Goal: Task Accomplishment & Management: Manage account settings

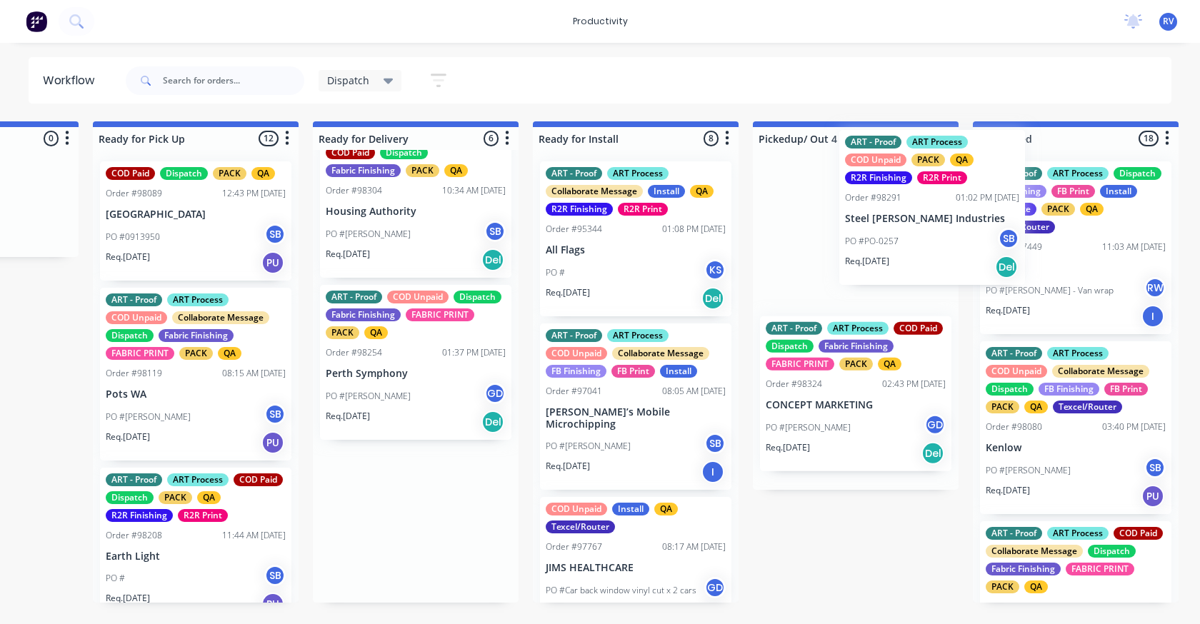
scroll to position [0, 1268]
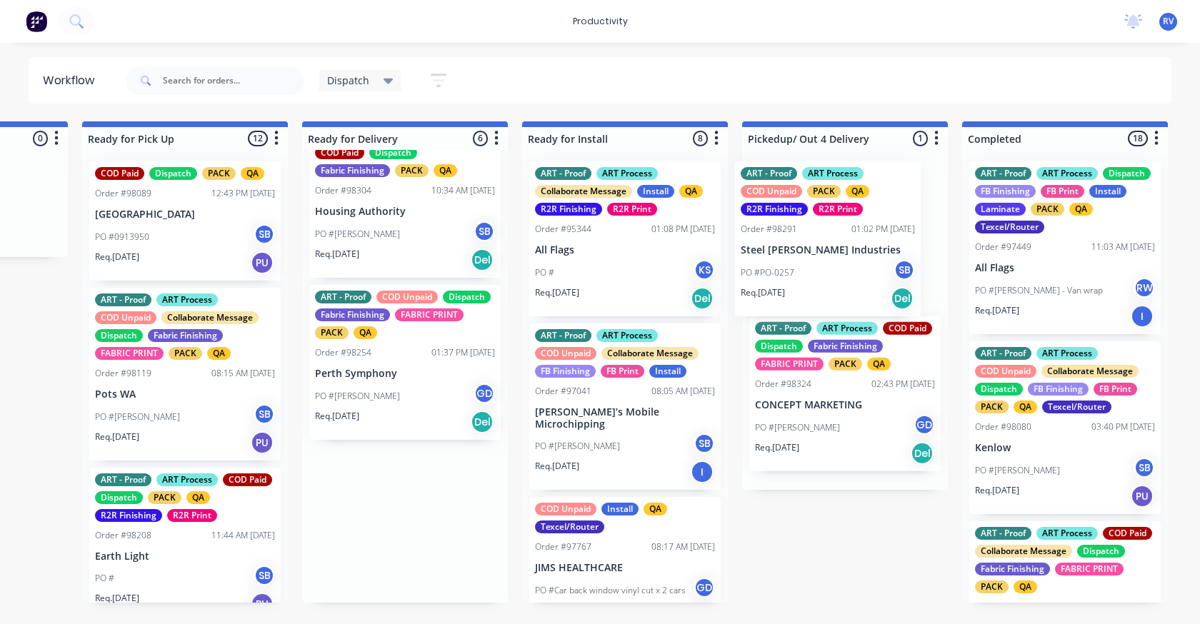
drag, startPoint x: 609, startPoint y: 522, endPoint x: 830, endPoint y: 230, distance: 366.1
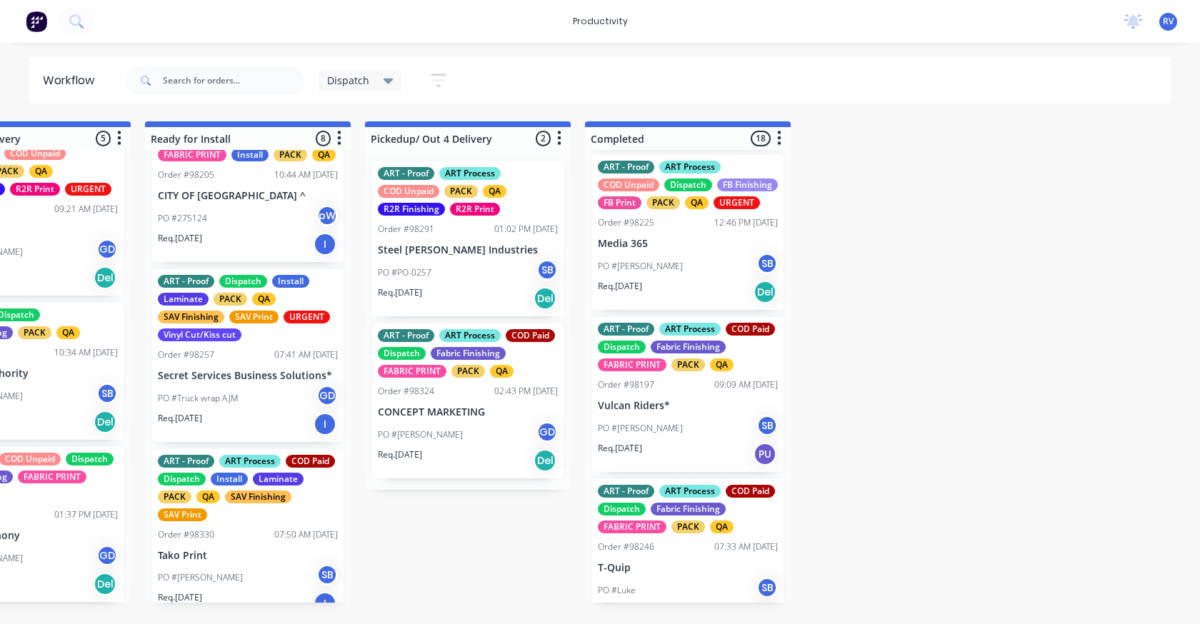
scroll to position [714, 0]
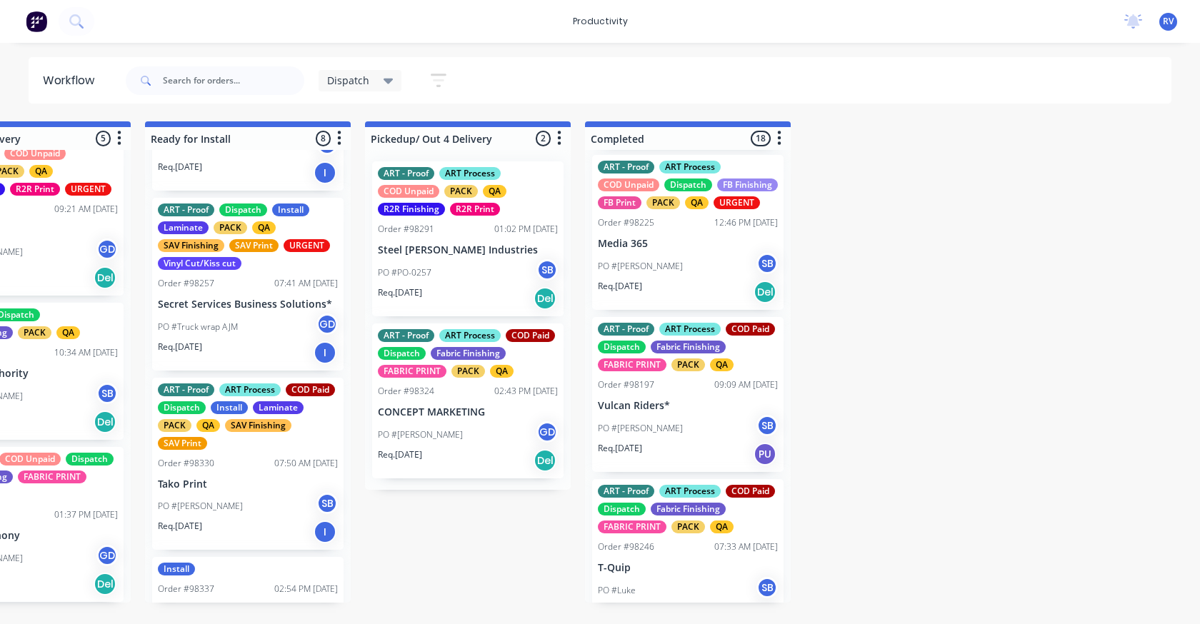
click at [232, 319] on div "PO #Truck wrap AJM GD" at bounding box center [248, 327] width 180 height 27
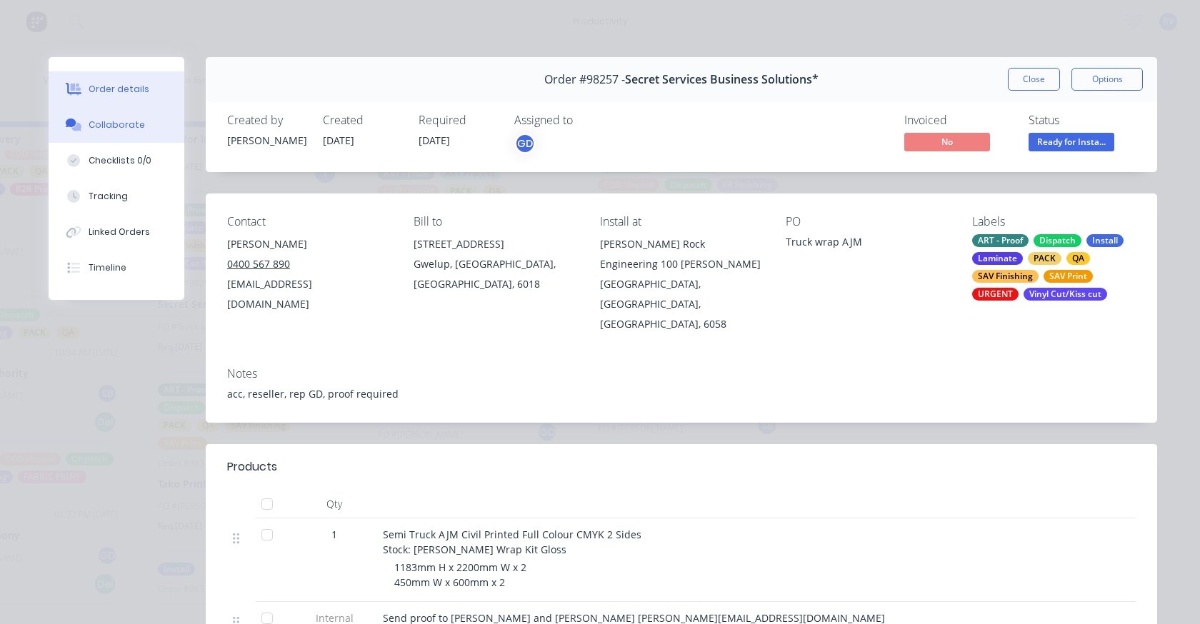
click at [107, 123] on div "Collaborate" at bounding box center [117, 125] width 56 height 13
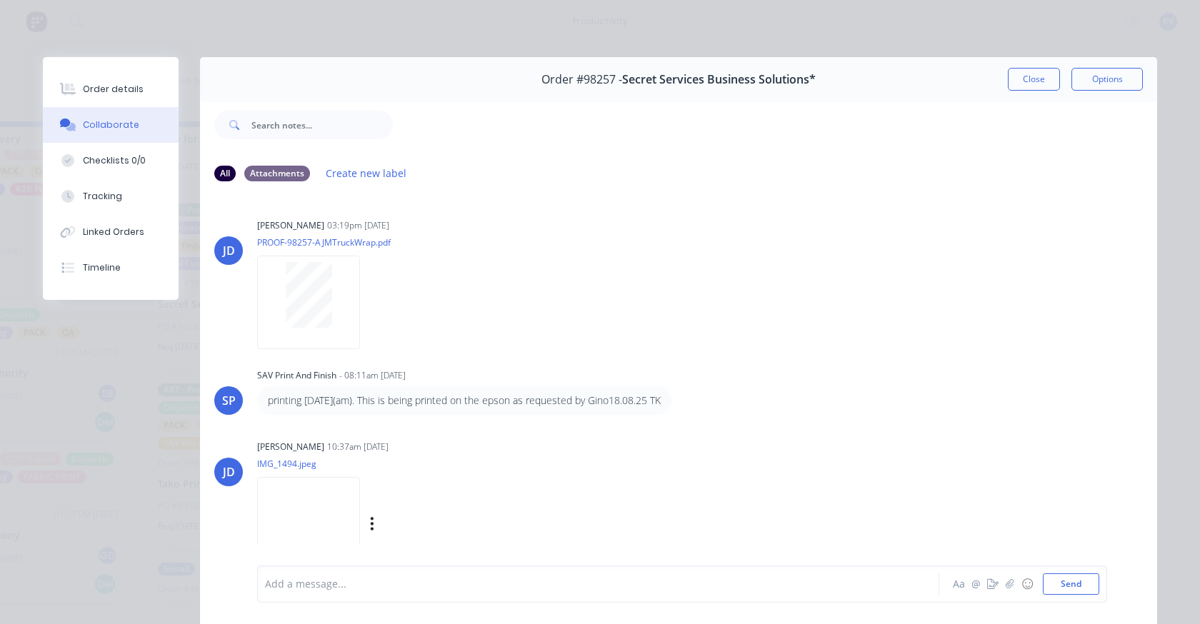
click at [299, 519] on img at bounding box center [308, 524] width 103 height 94
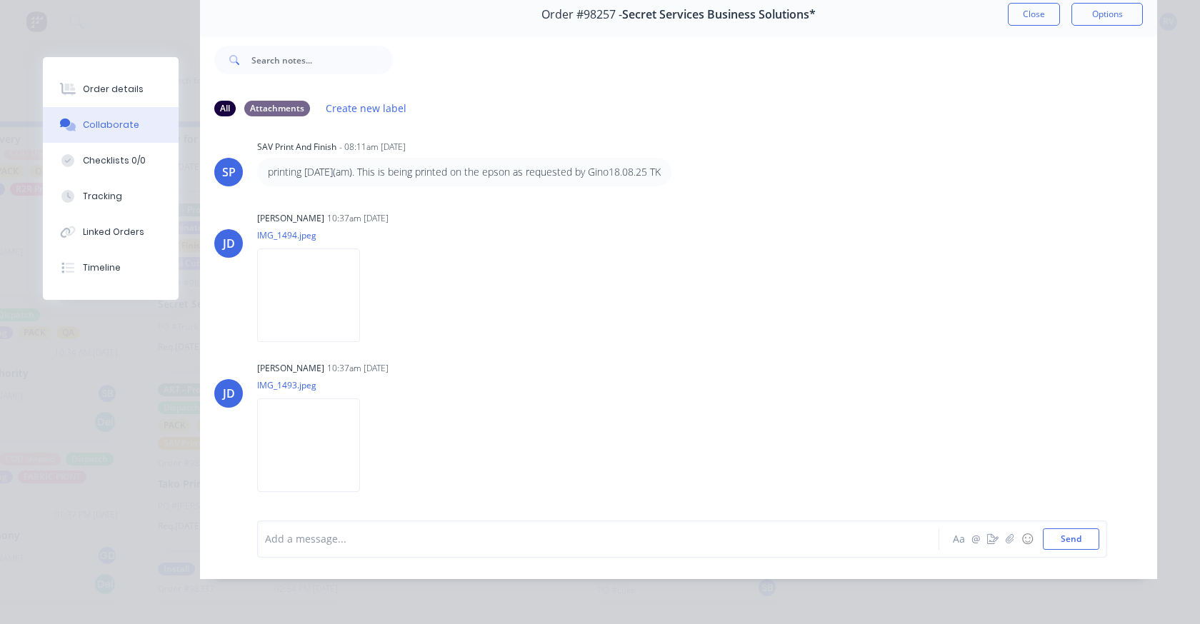
scroll to position [76, 0]
click at [330, 408] on img at bounding box center [308, 445] width 103 height 94
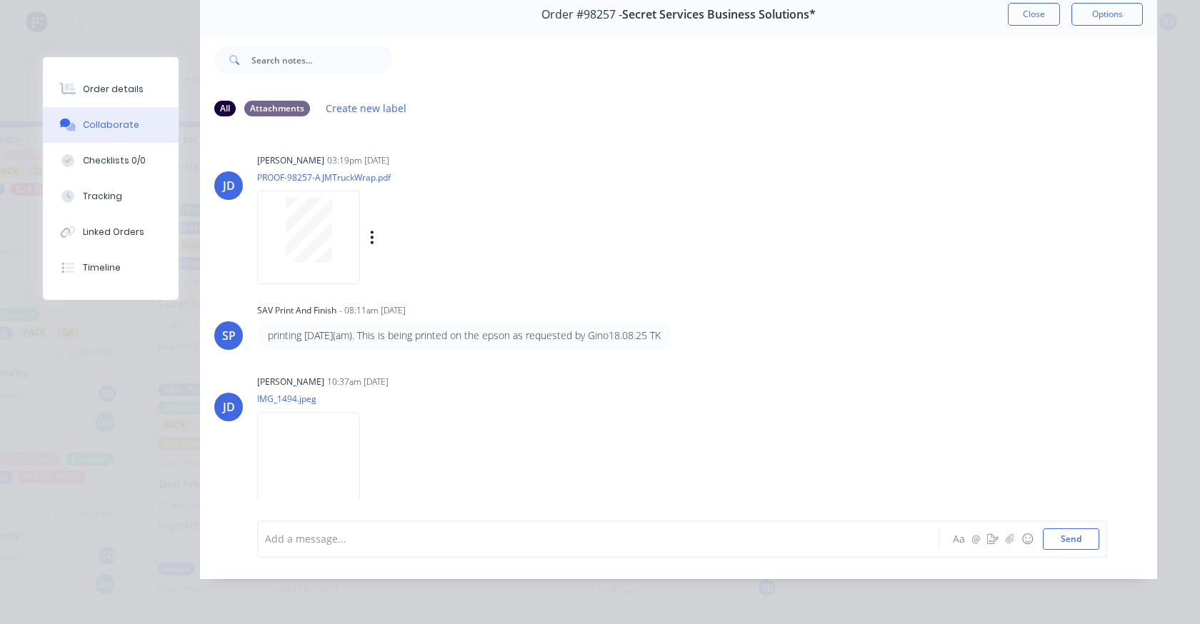
scroll to position [0, 0]
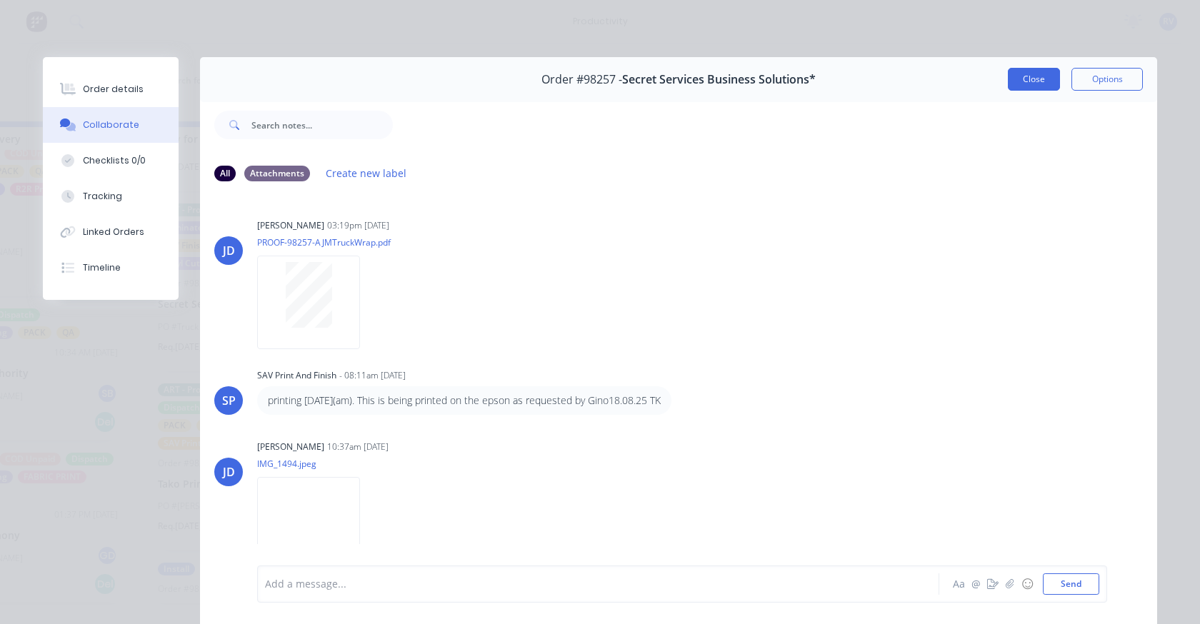
drag, startPoint x: 1020, startPoint y: 78, endPoint x: 909, endPoint y: 70, distance: 111.0
click at [1020, 77] on button "Close" at bounding box center [1034, 79] width 52 height 23
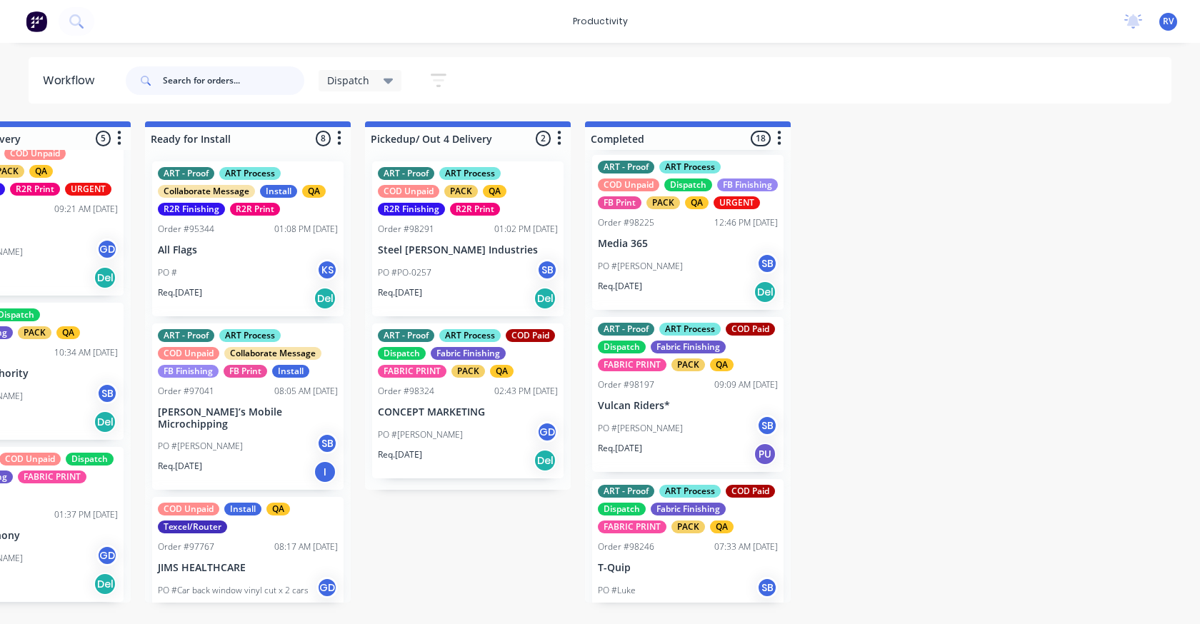
click at [173, 80] on input "text" at bounding box center [233, 80] width 141 height 29
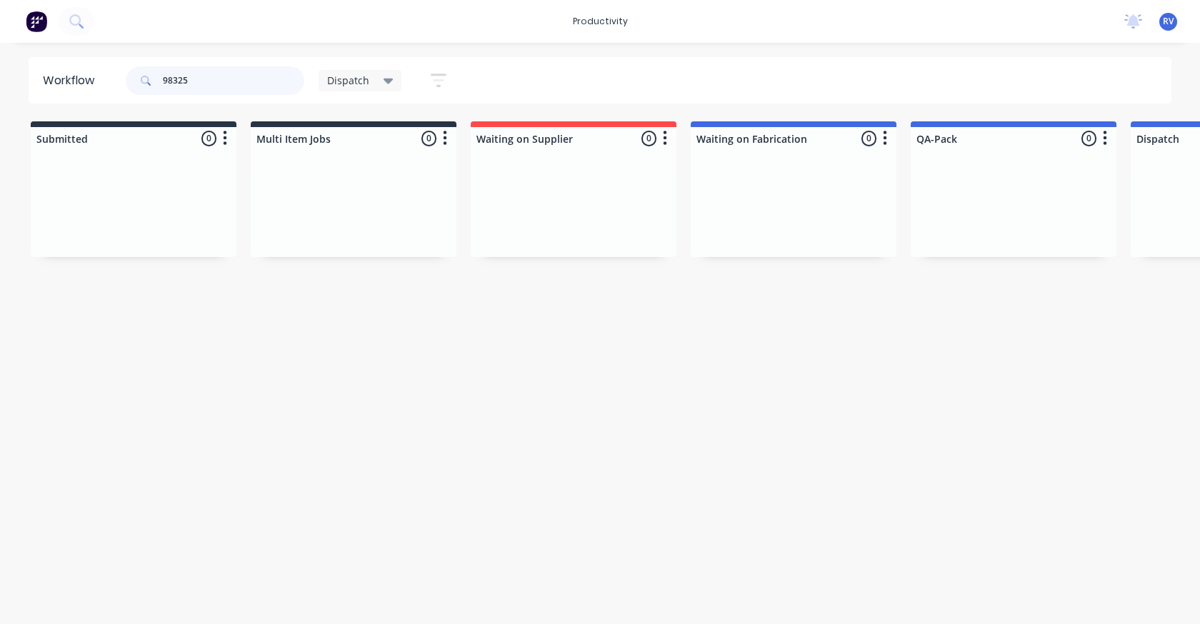
type input "98325"
click at [361, 80] on span "Dispatch" at bounding box center [348, 80] width 42 height 15
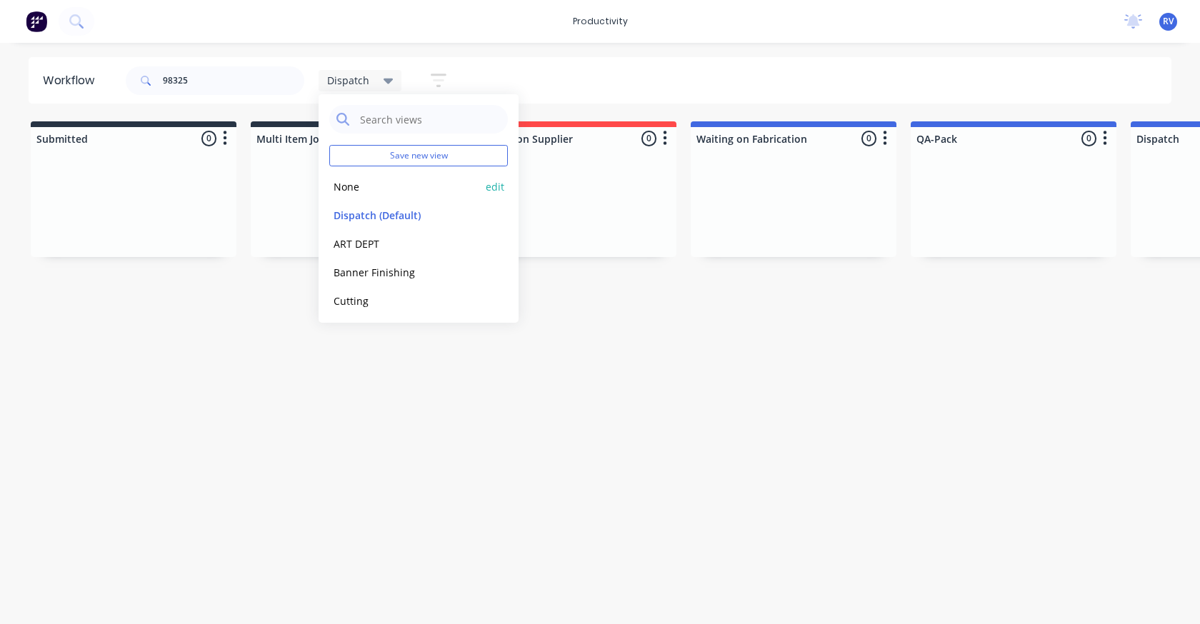
click at [347, 186] on button "None" at bounding box center [405, 187] width 152 height 16
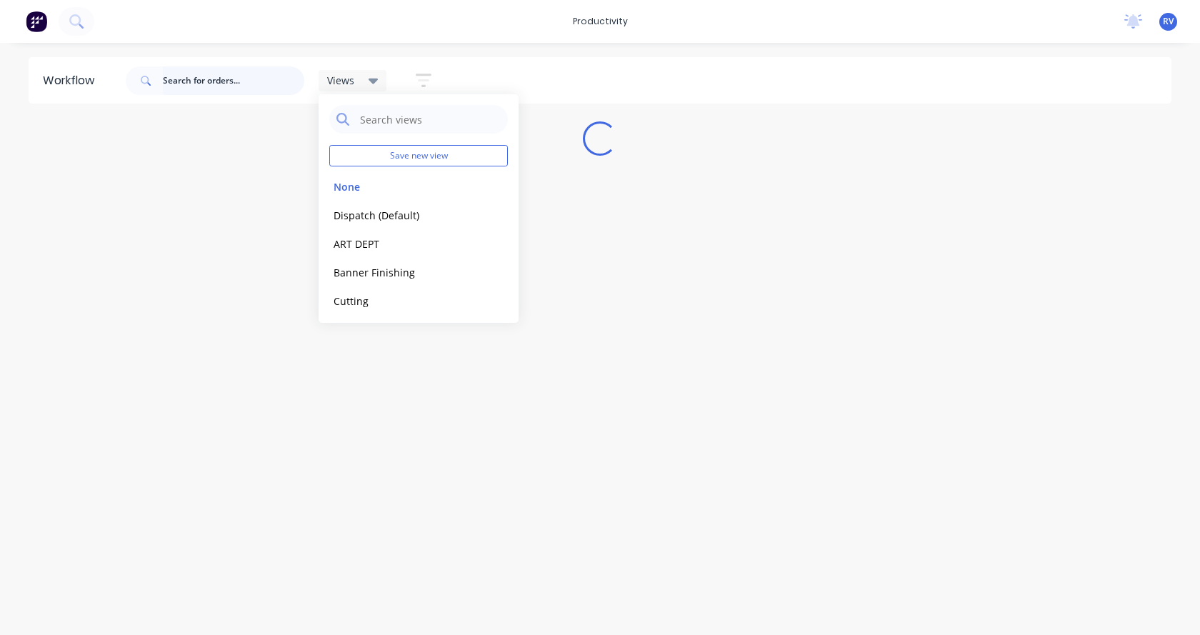
click at [259, 93] on input "text" at bounding box center [233, 80] width 141 height 29
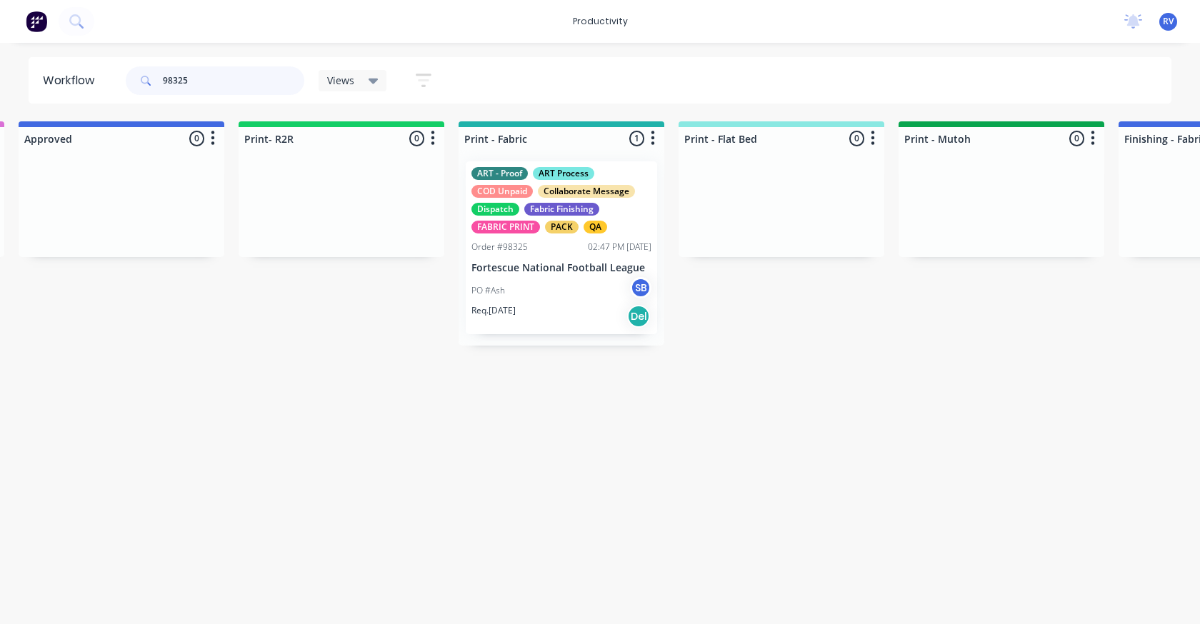
scroll to position [0, 1558]
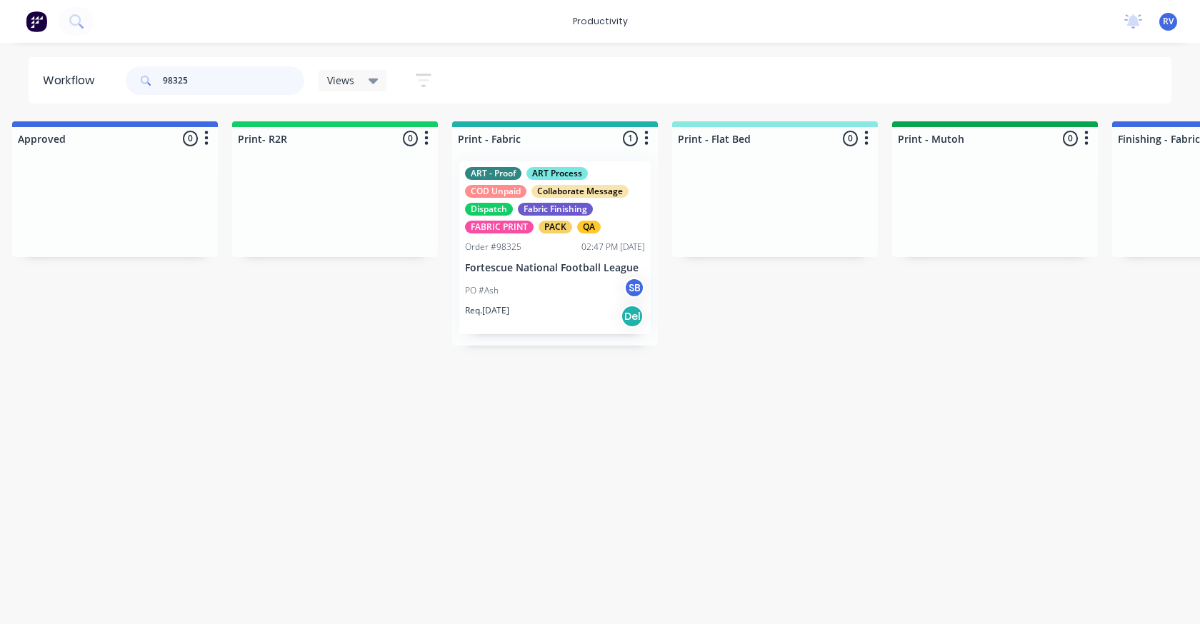
type input "98325"
click at [531, 298] on div "PO #Ash SB" at bounding box center [555, 290] width 180 height 27
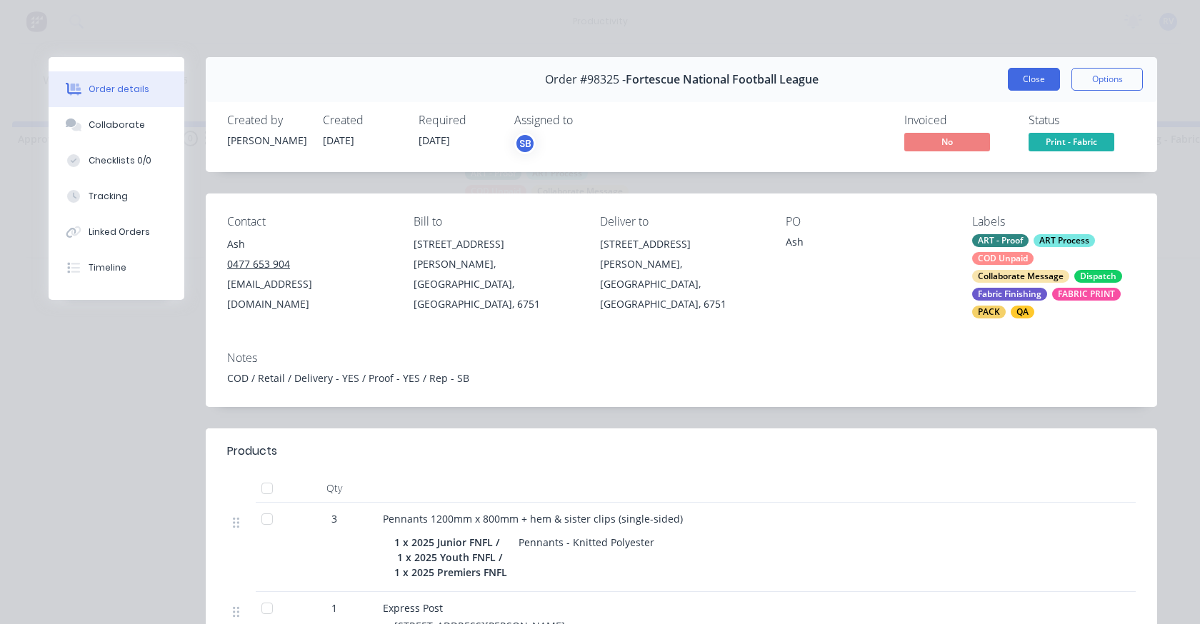
click at [1025, 89] on button "Close" at bounding box center [1034, 79] width 52 height 23
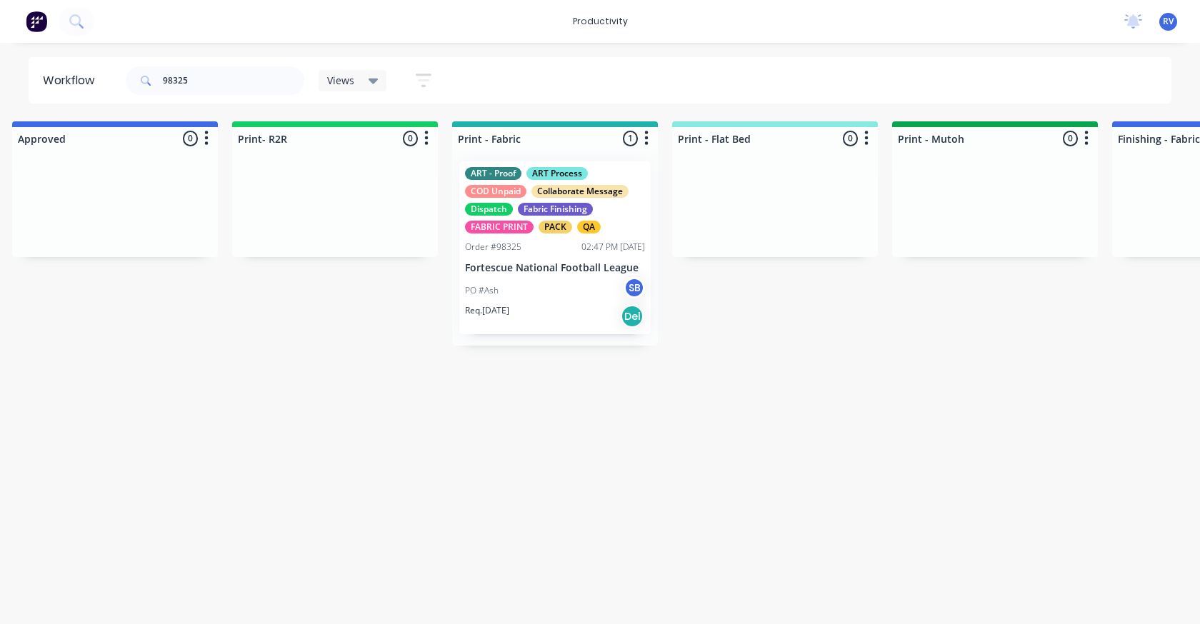
click at [519, 224] on div "FABRIC PRINT" at bounding box center [499, 227] width 69 height 13
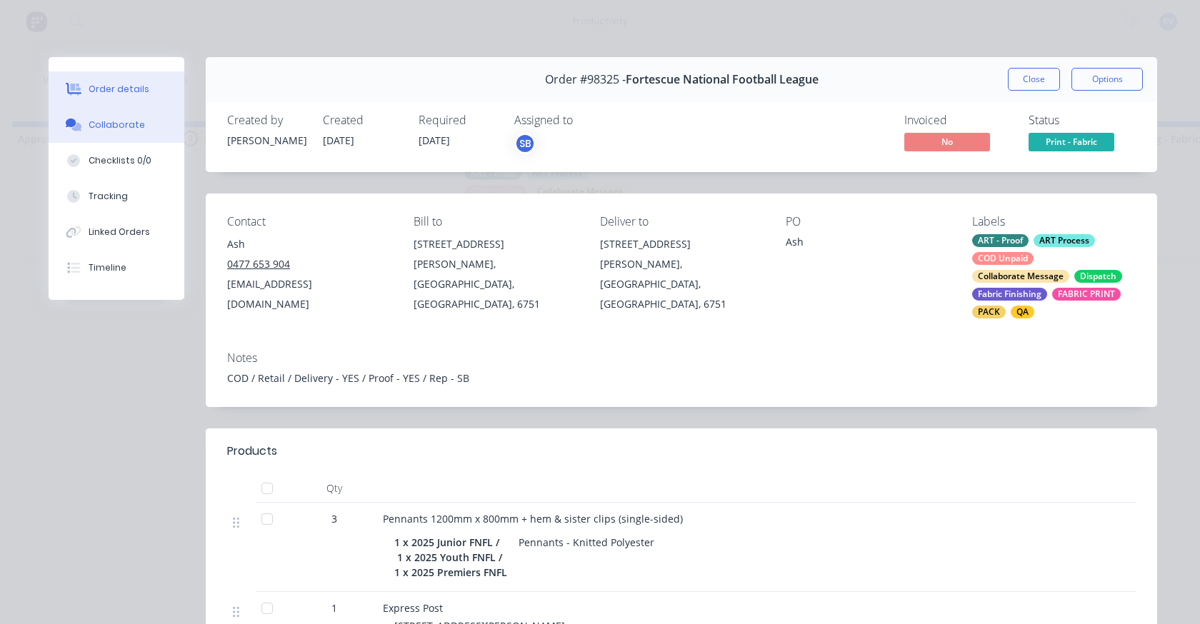
click at [146, 127] on button "Collaborate" at bounding box center [117, 125] width 136 height 36
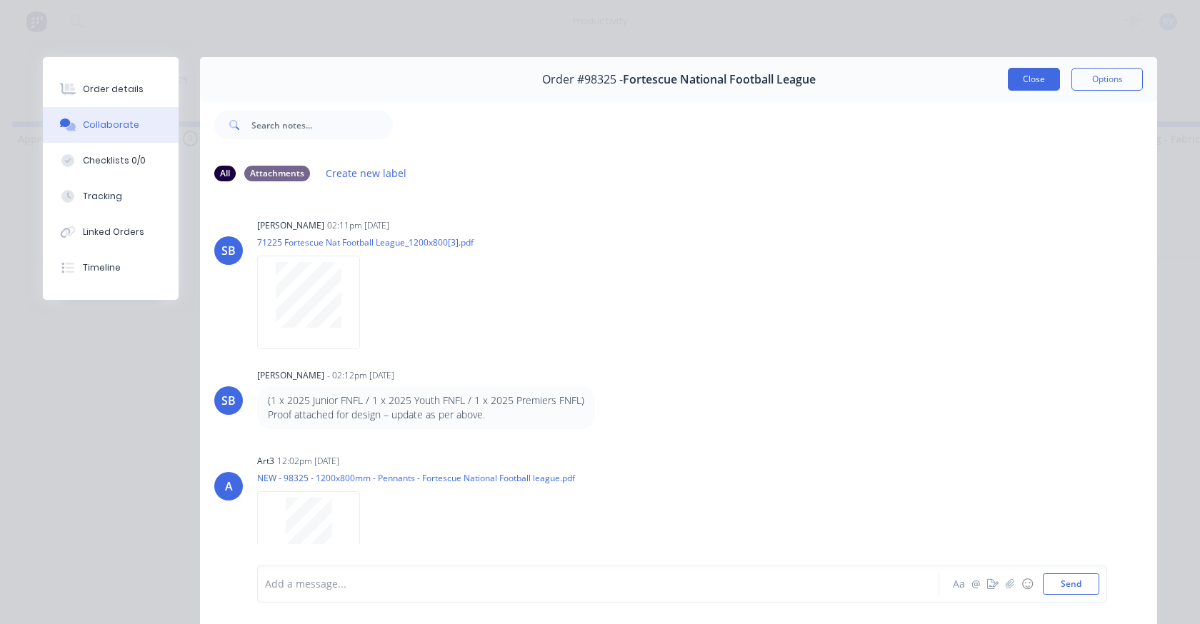
click at [1039, 81] on button "Close" at bounding box center [1034, 79] width 52 height 23
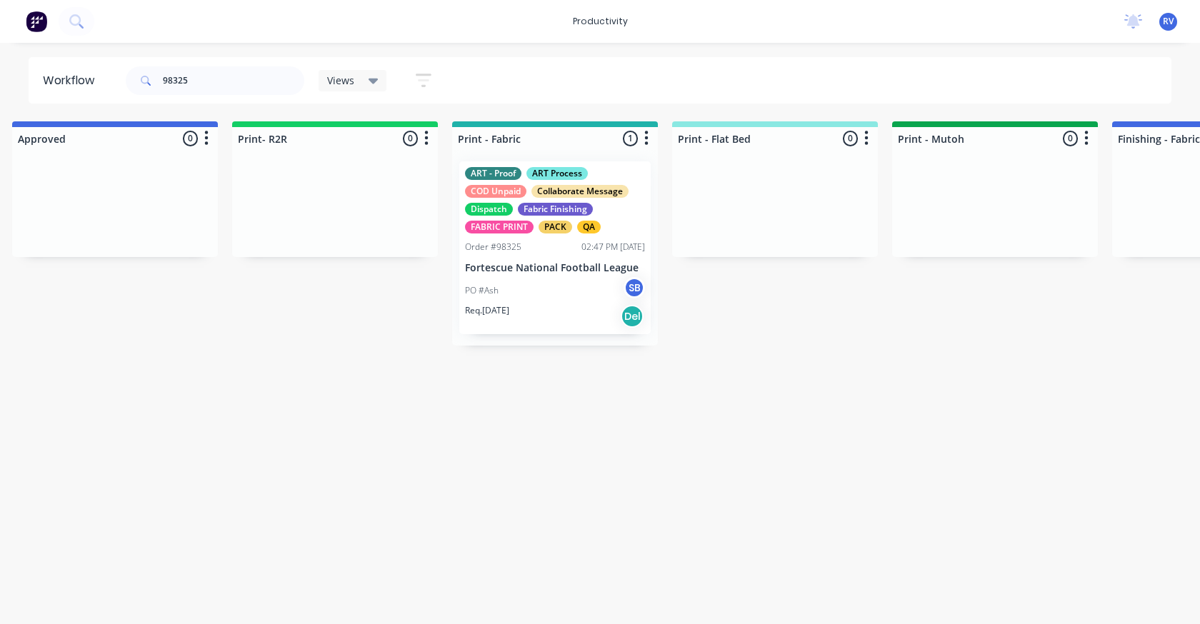
click at [522, 296] on div "PO #Ash SB" at bounding box center [555, 290] width 180 height 27
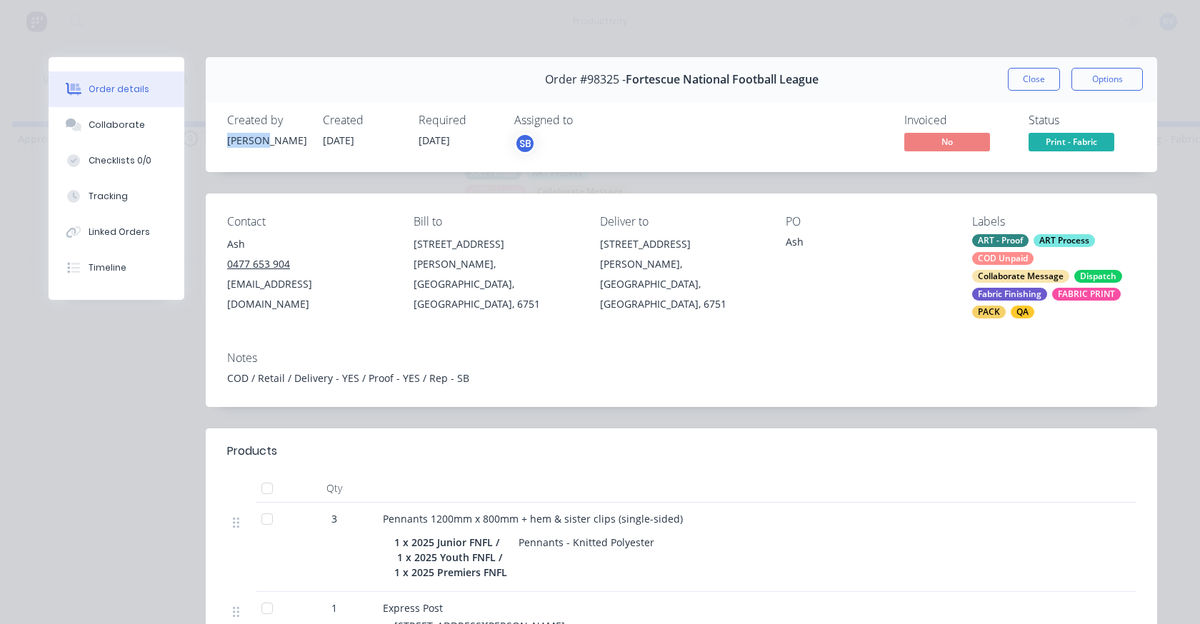
drag, startPoint x: 224, startPoint y: 141, endPoint x: 273, endPoint y: 136, distance: 49.5
click at [272, 136] on div "[PERSON_NAME]" at bounding box center [266, 140] width 79 height 15
click at [1033, 76] on button "Close" at bounding box center [1034, 79] width 52 height 23
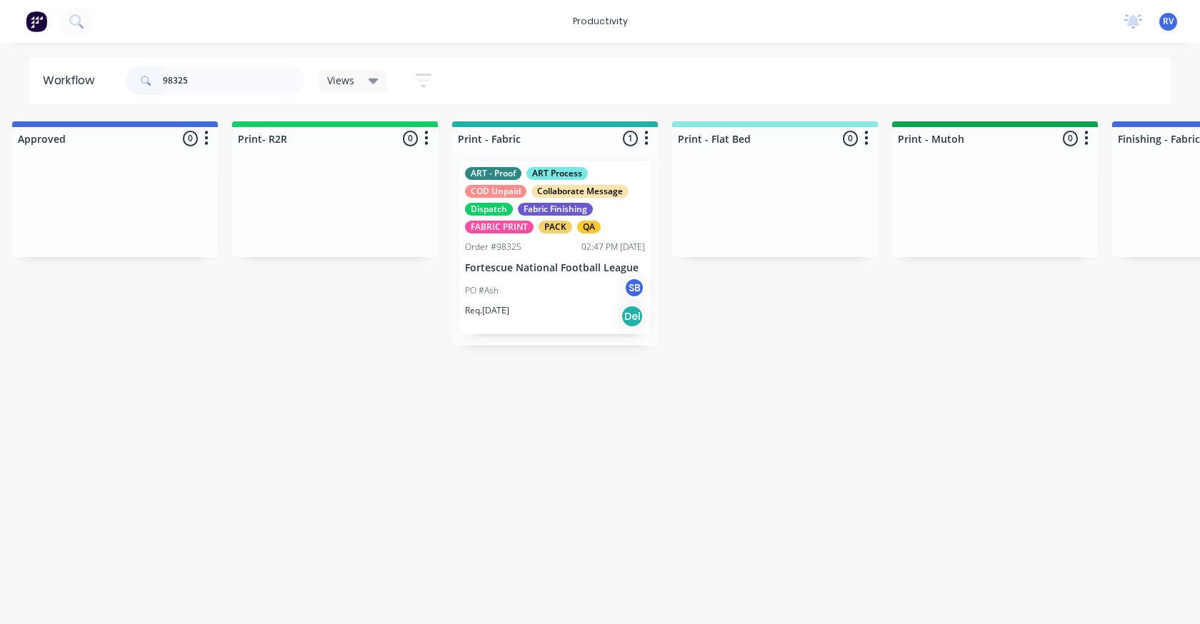
click at [348, 87] on div "Views" at bounding box center [353, 80] width 69 height 21
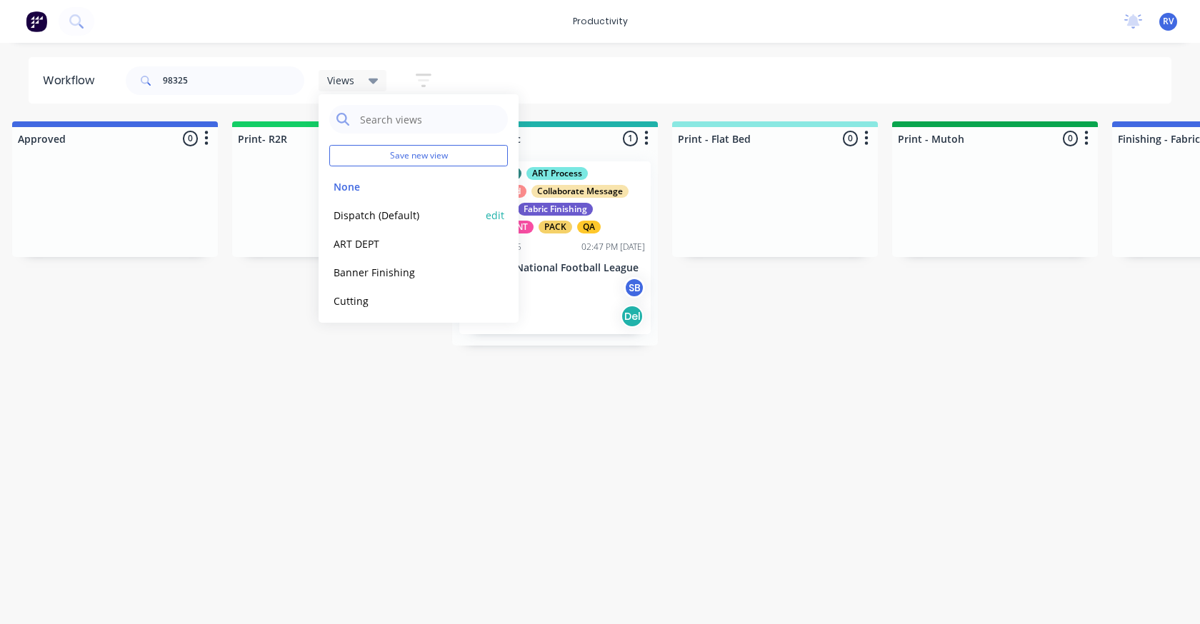
click at [353, 209] on button "Dispatch (Default)" at bounding box center [405, 215] width 152 height 16
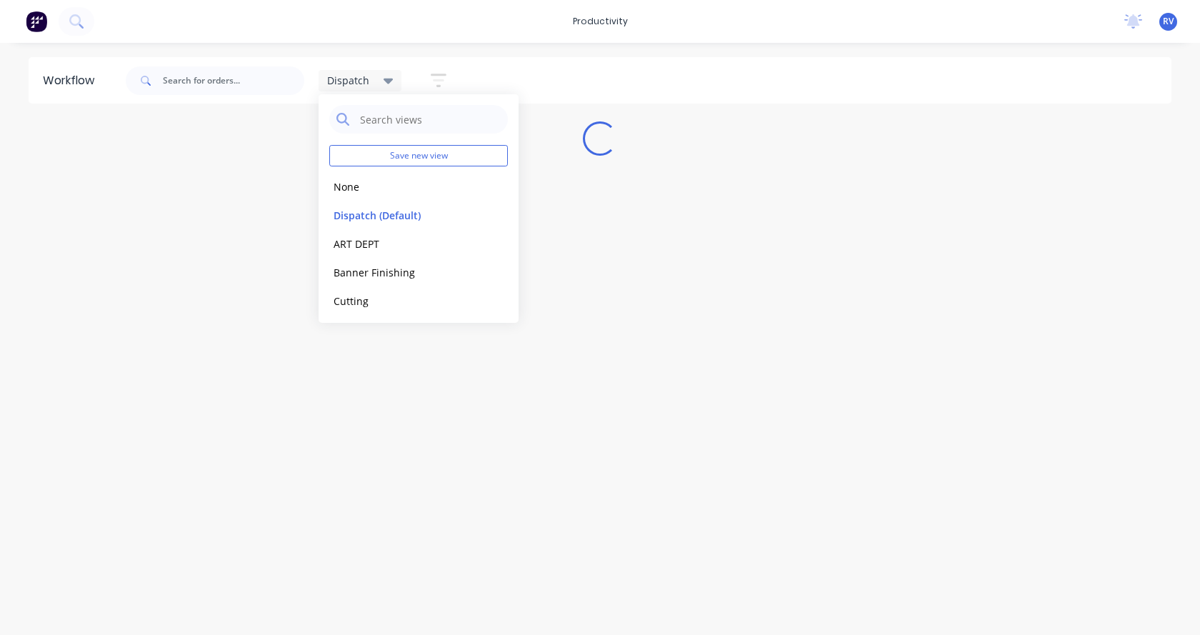
click at [335, 343] on div "Workflow Dispatch Save new view None edit Dispatch (Default) edit ART DEPT edit…" at bounding box center [600, 331] width 1200 height 549
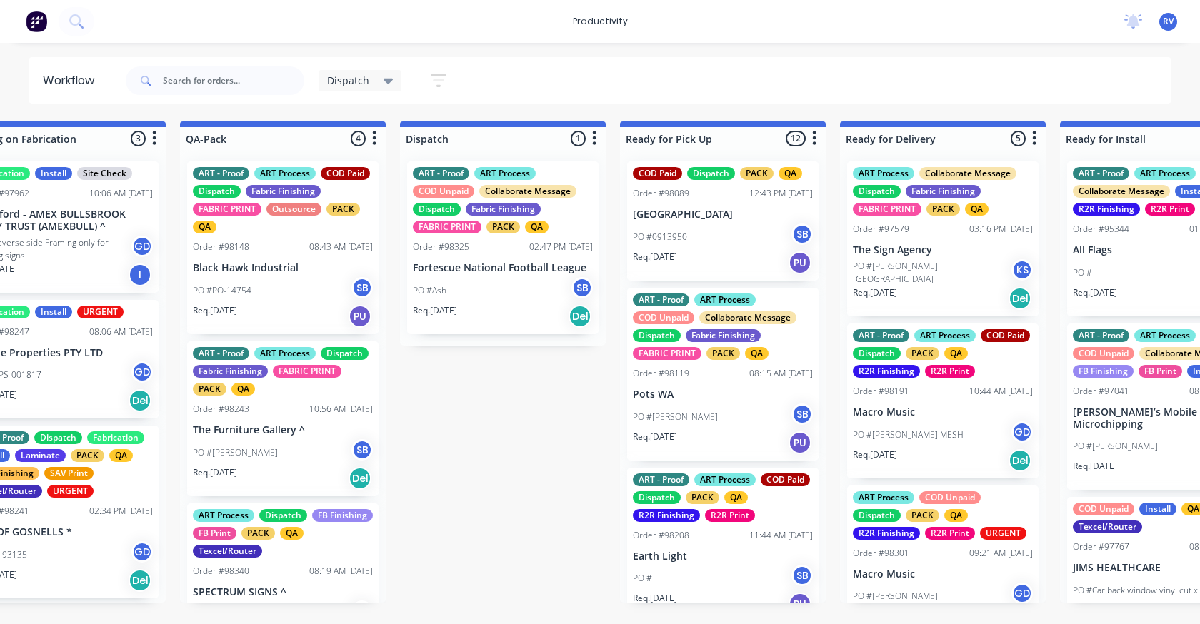
scroll to position [0, 818]
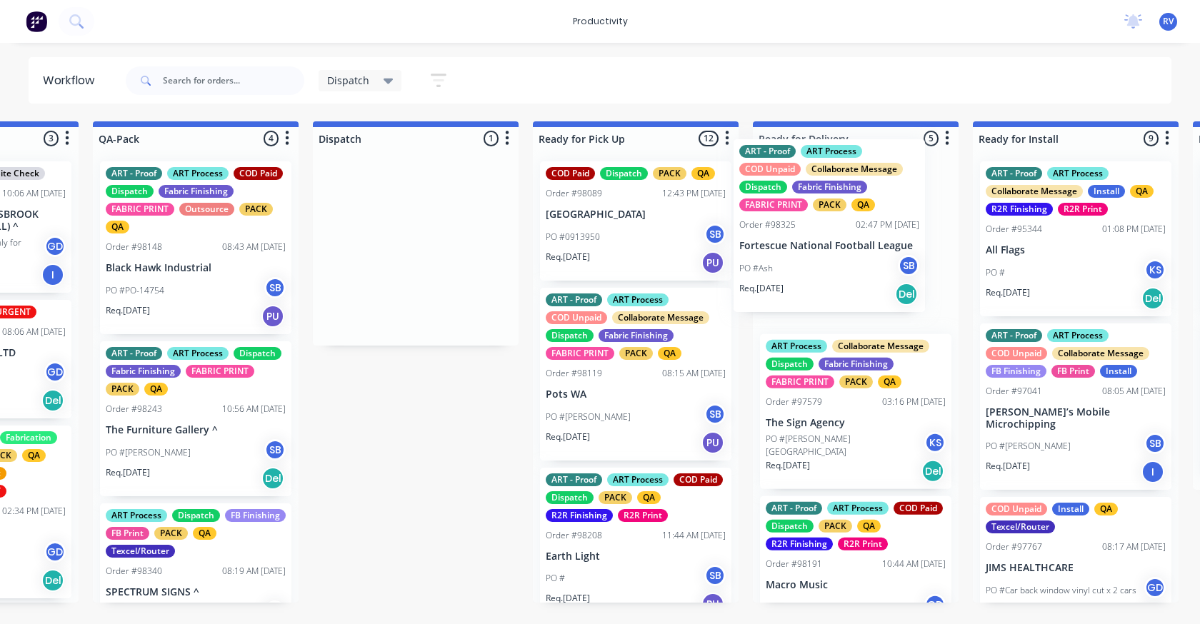
drag, startPoint x: 458, startPoint y: 244, endPoint x: 810, endPoint y: 231, distance: 351.6
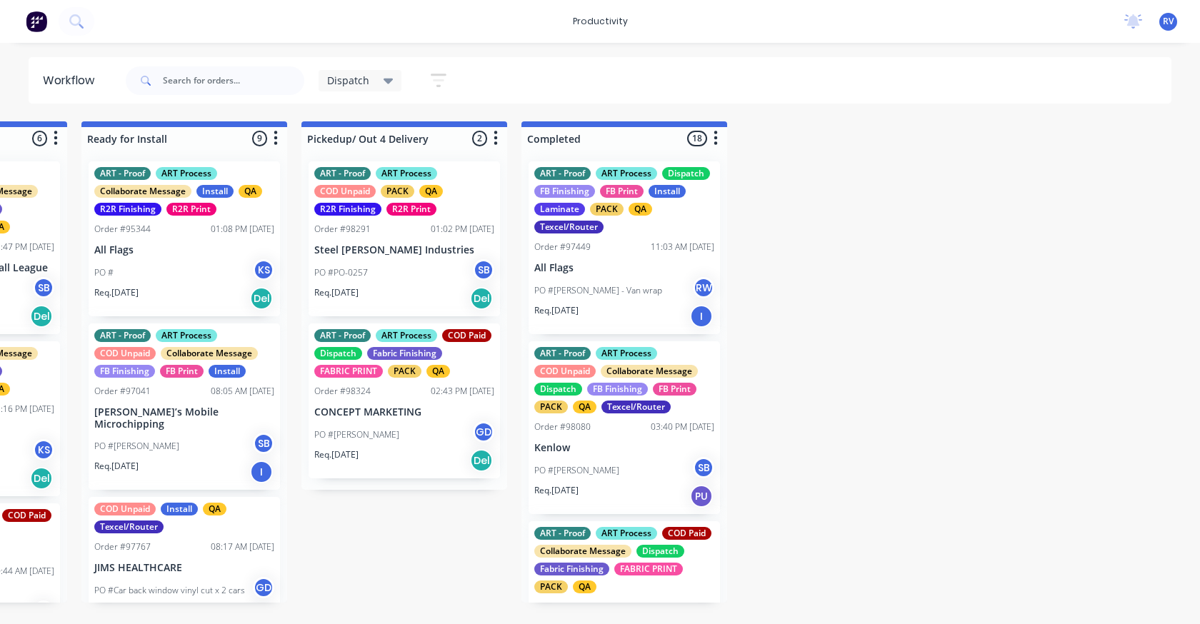
scroll to position [0, 1792]
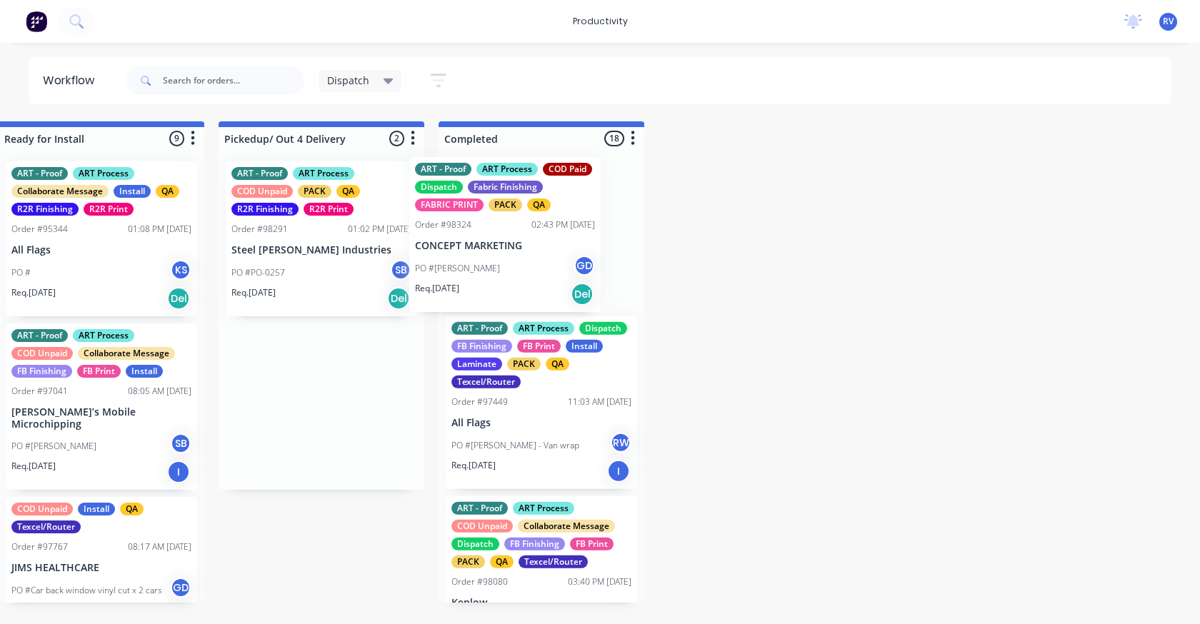
drag, startPoint x: 380, startPoint y: 391, endPoint x: 511, endPoint y: 260, distance: 185.8
click at [513, 260] on div "Submitted 2 Sort By Created date Required date Order number Customer name Most …" at bounding box center [942, 361] width 5488 height 481
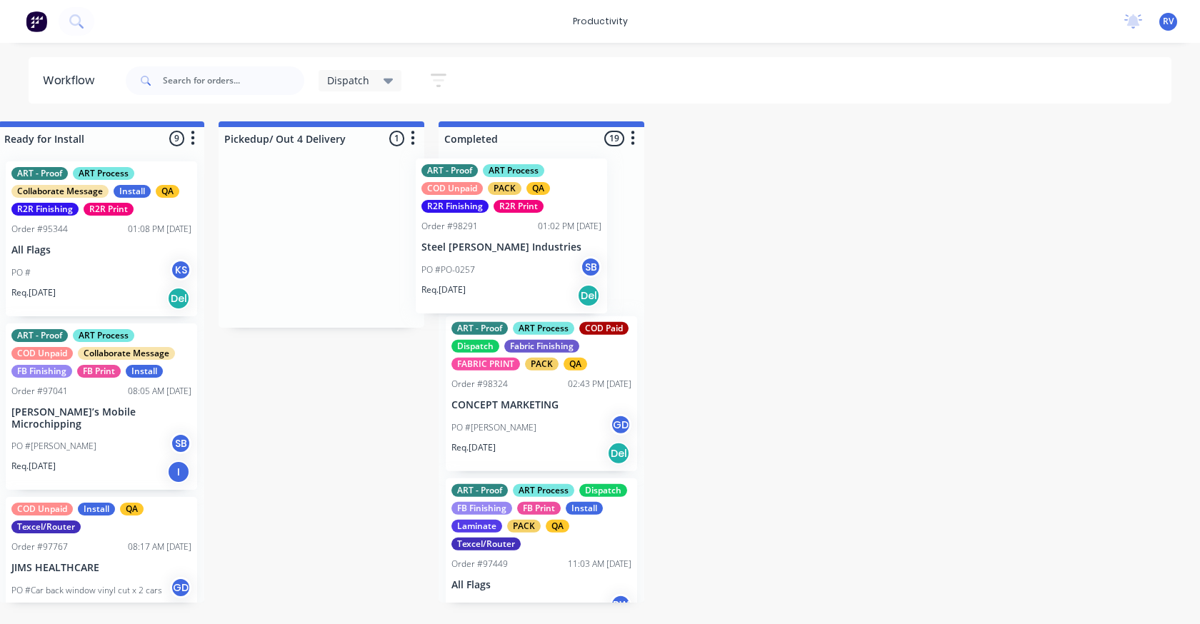
drag, startPoint x: 325, startPoint y: 211, endPoint x: 523, endPoint y: 209, distance: 198.5
click at [523, 209] on div "Submitted 2 Sort By Created date Required date Order number Customer name Most …" at bounding box center [942, 361] width 5488 height 481
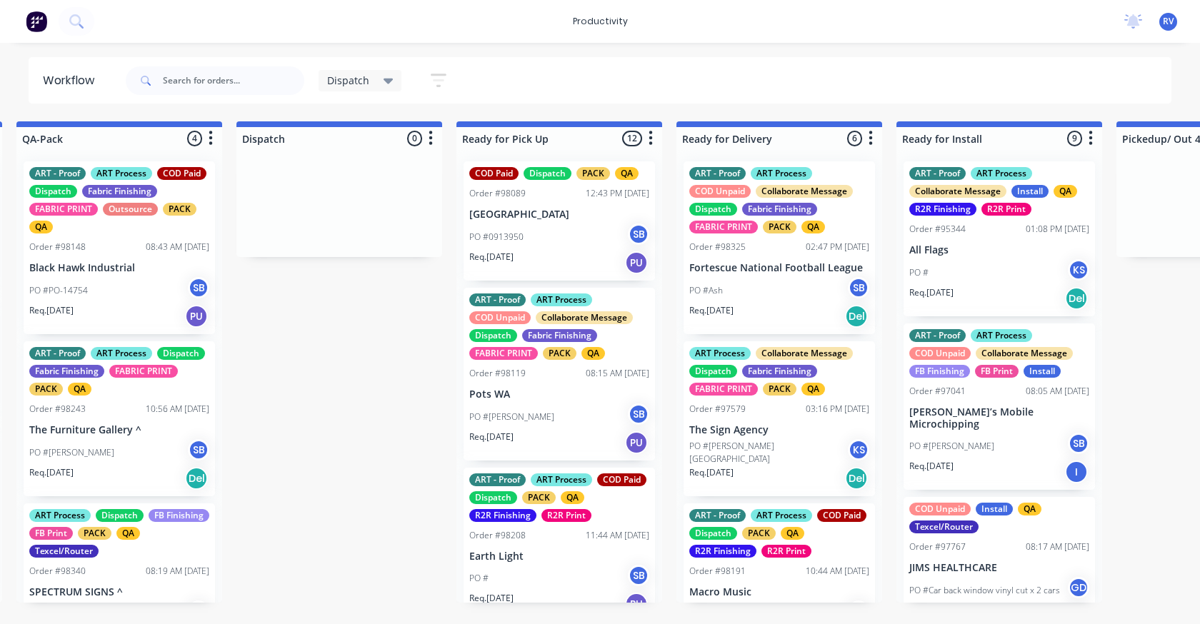
scroll to position [0, 864]
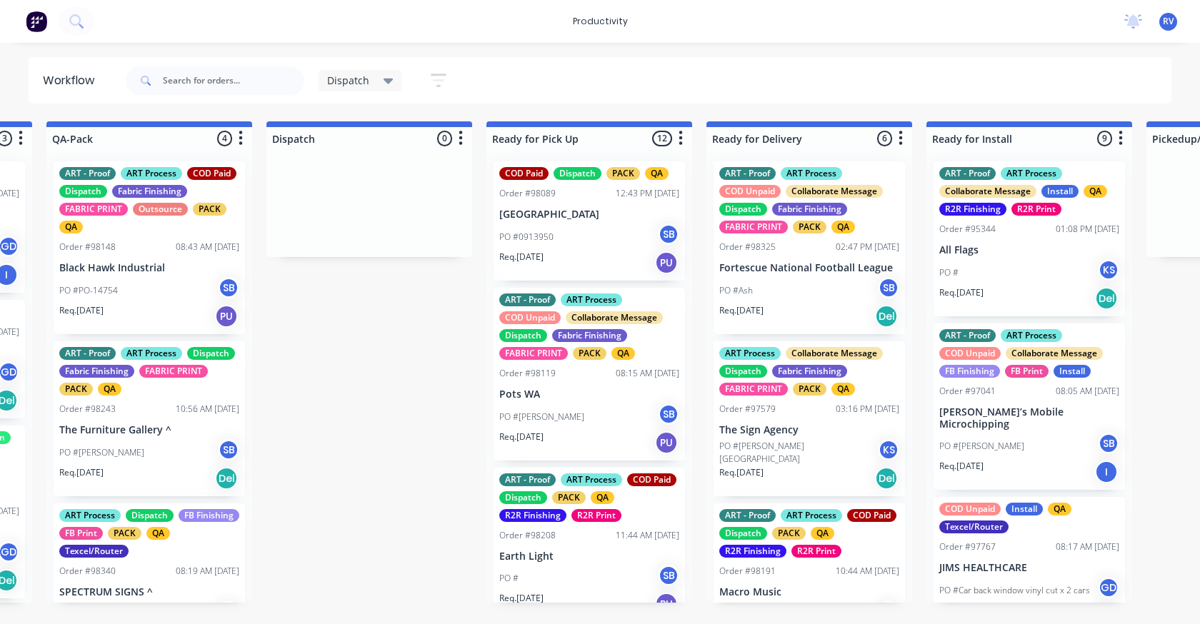
click at [115, 424] on p "The Furniture Gallery ^" at bounding box center [149, 430] width 180 height 12
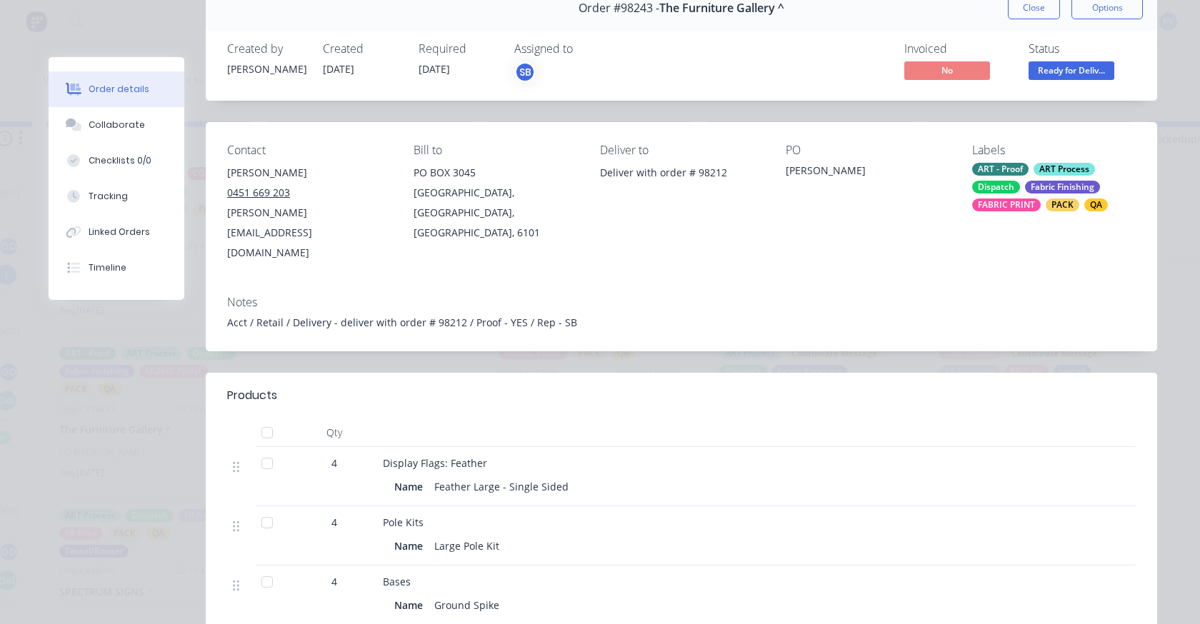
scroll to position [0, 0]
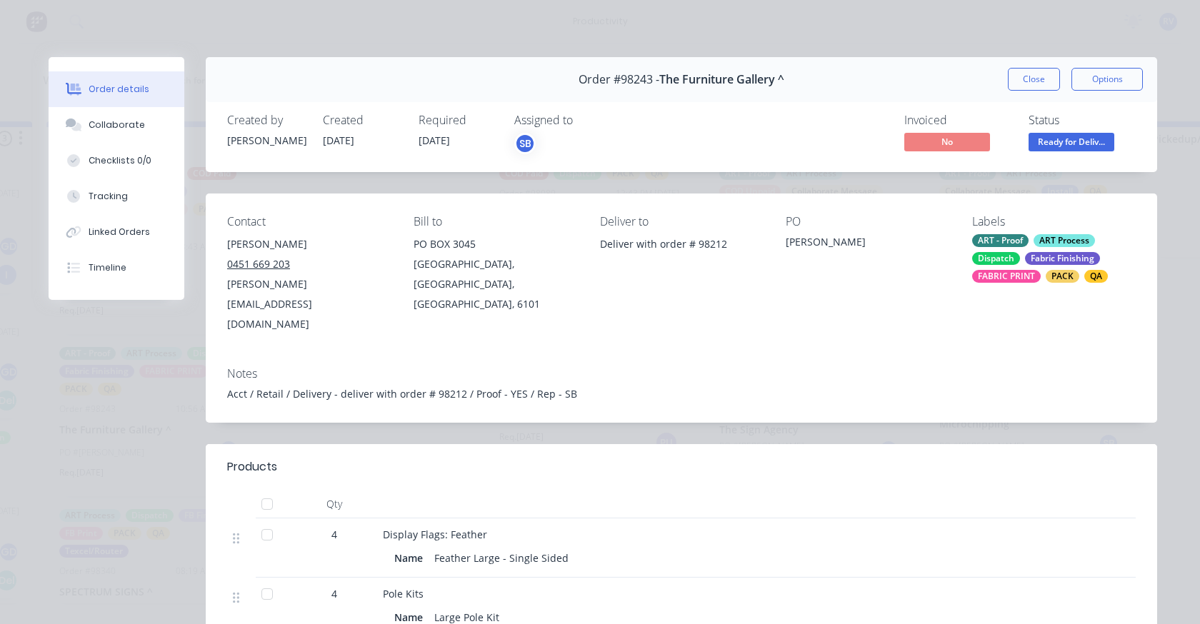
click at [1043, 78] on button "Close" at bounding box center [1034, 79] width 52 height 23
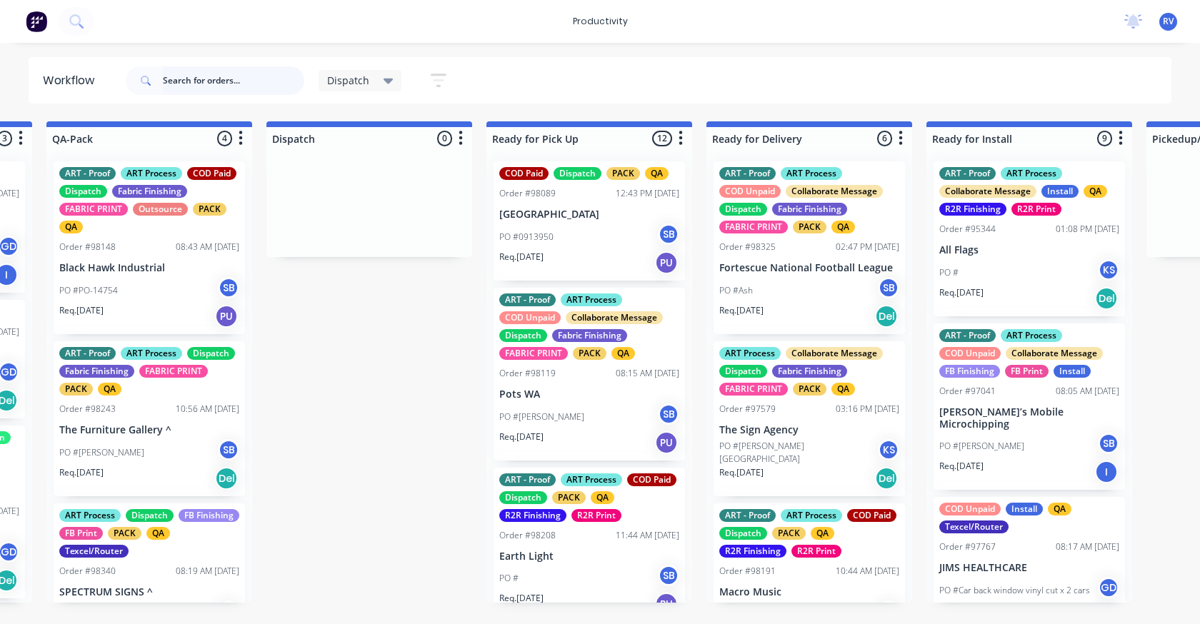
click at [235, 77] on input "text" at bounding box center [233, 80] width 141 height 29
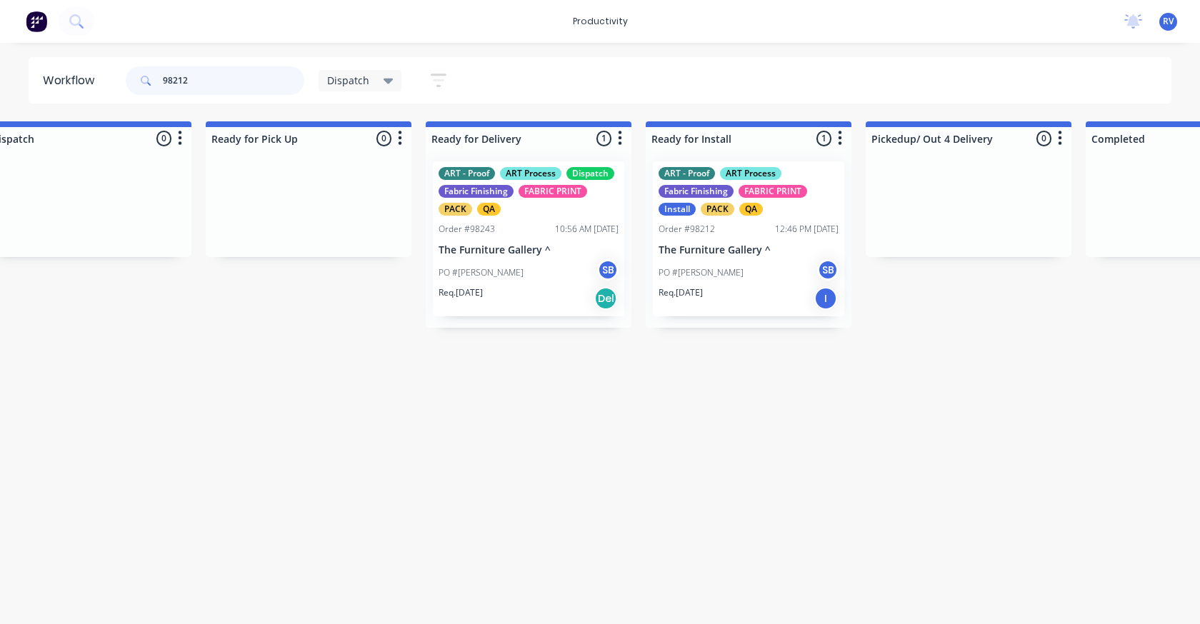
scroll to position [0, 1358]
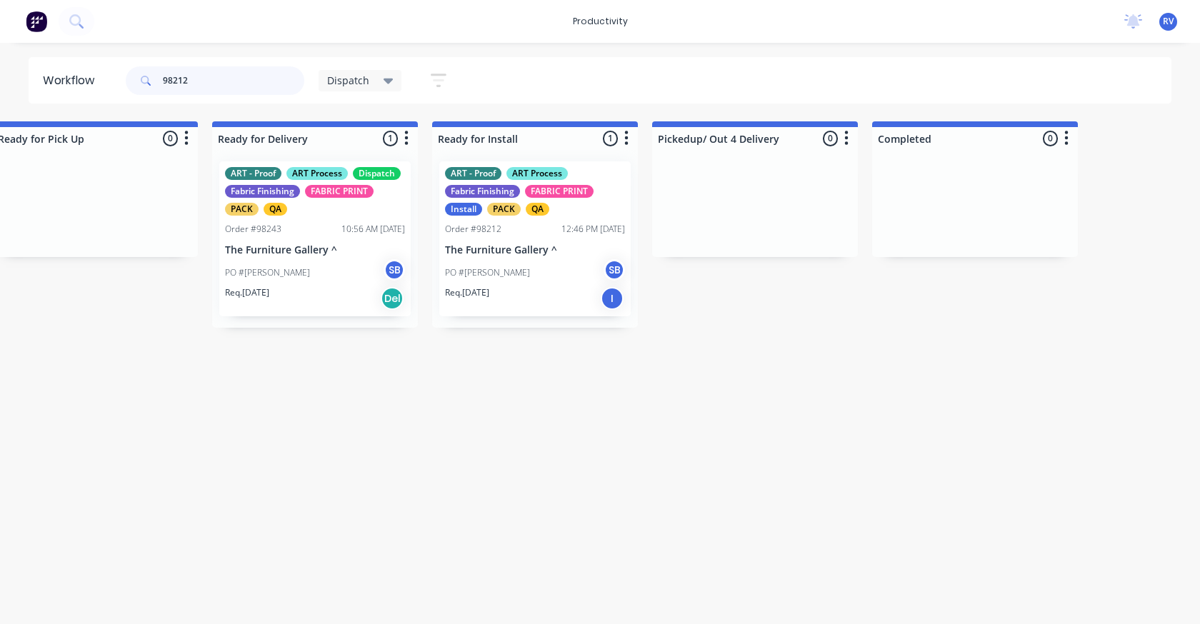
type input "98212"
click at [538, 214] on div "QA" at bounding box center [538, 209] width 24 height 13
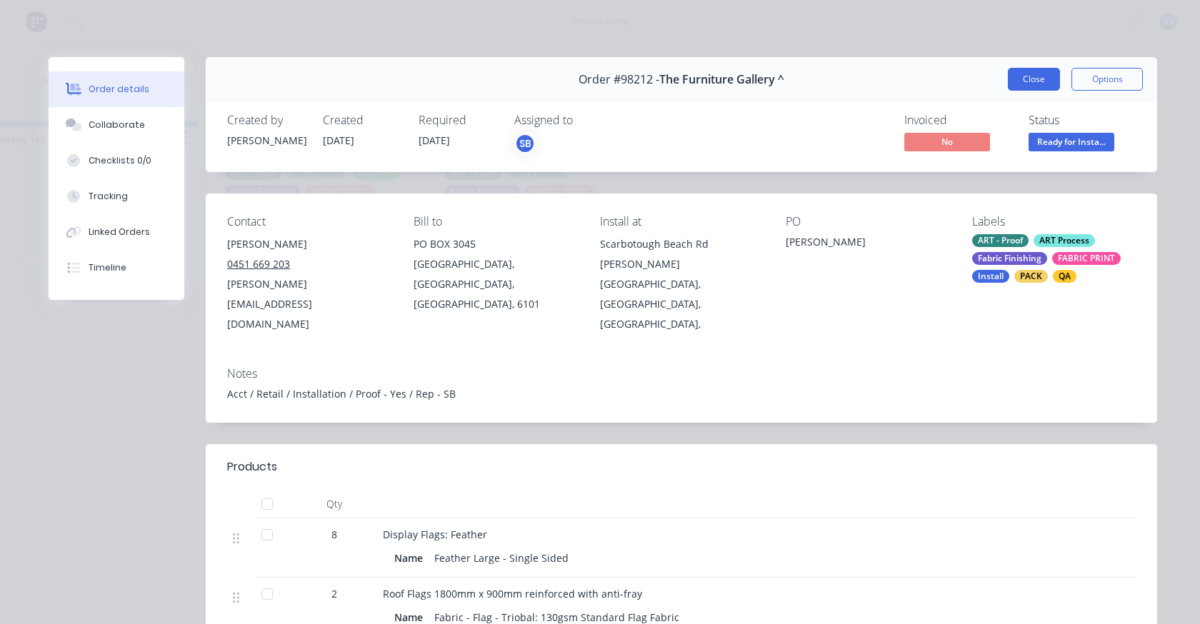
click at [1017, 91] on div "Order #98212 - The Furniture Gallery ^ Close Options" at bounding box center [681, 79] width 951 height 45
click at [1017, 86] on button "Close" at bounding box center [1034, 79] width 52 height 23
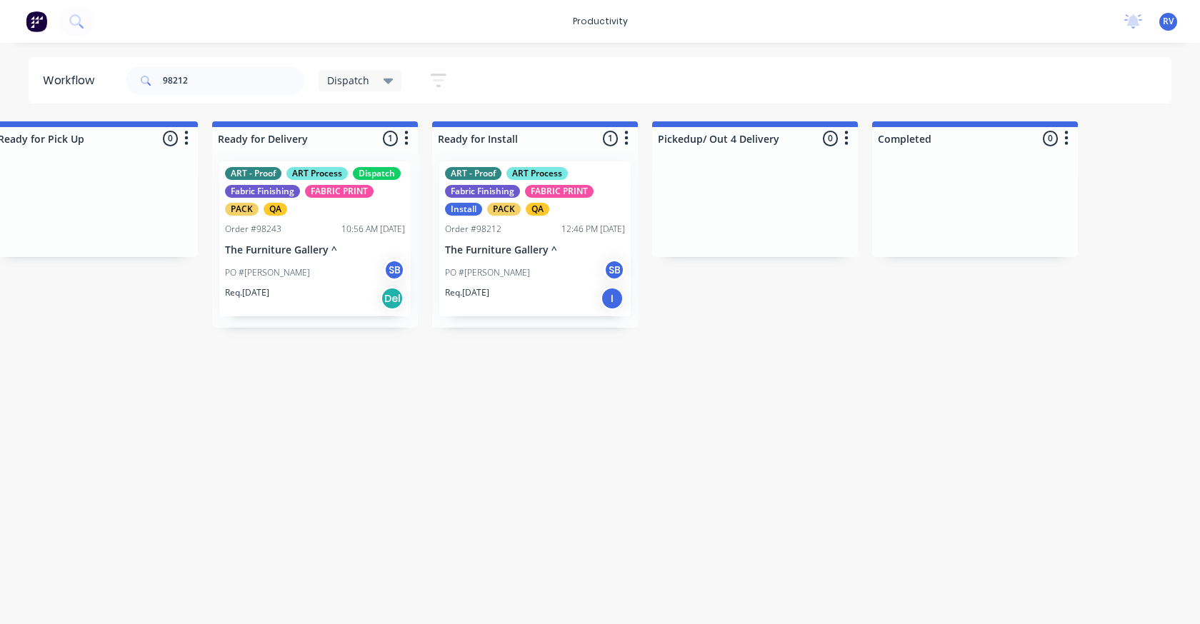
click at [334, 81] on span "Dispatch" at bounding box center [348, 80] width 42 height 15
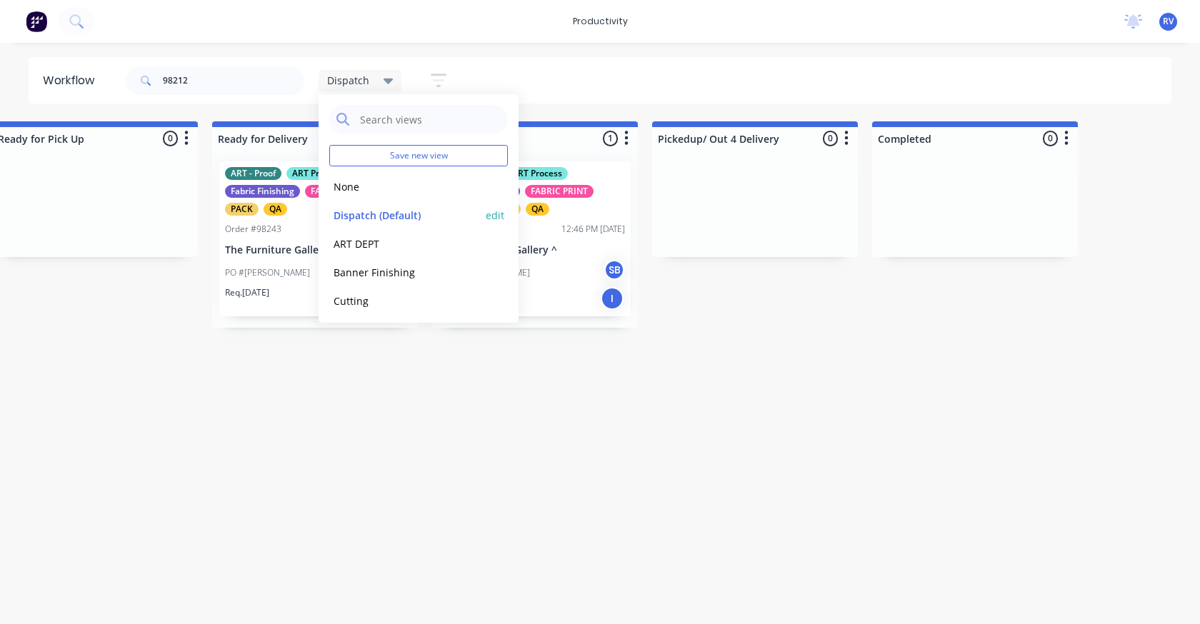
click at [384, 211] on button "Dispatch (Default)" at bounding box center [405, 215] width 152 height 16
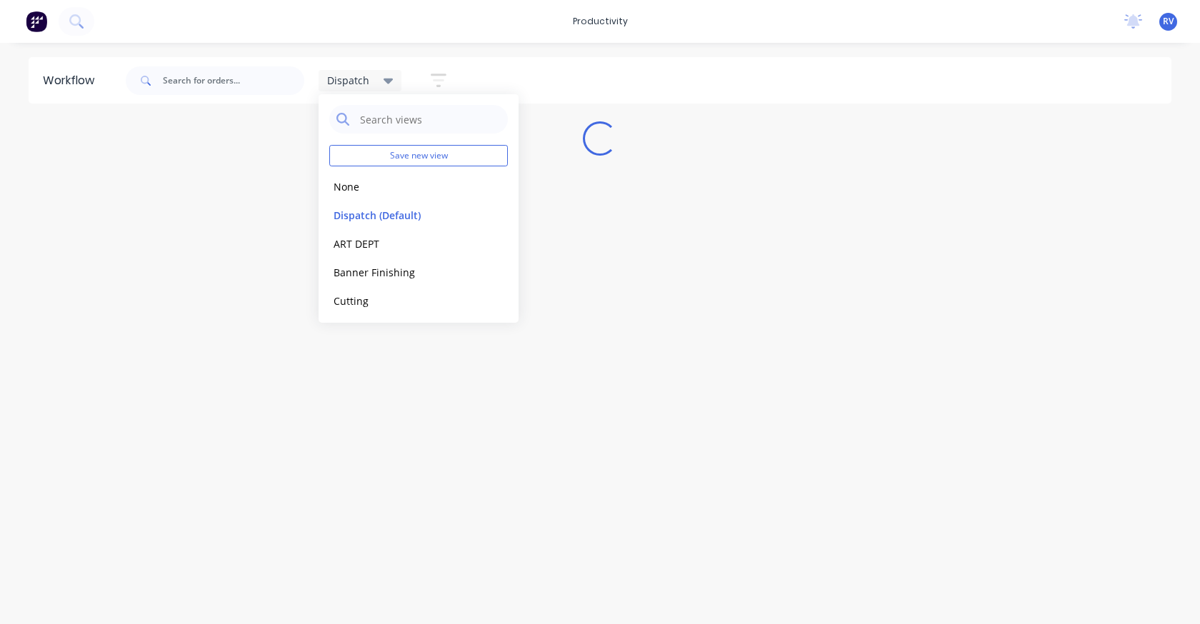
scroll to position [0, 0]
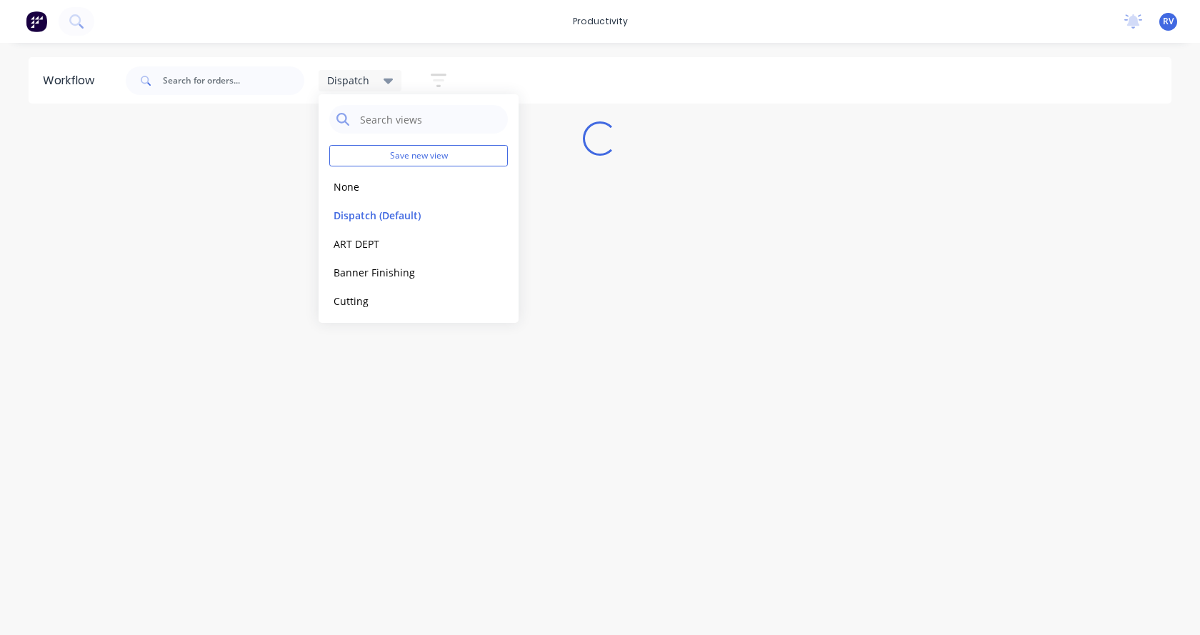
drag, startPoint x: 391, startPoint y: 373, endPoint x: 398, endPoint y: 380, distance: 10.1
click at [398, 380] on div "Workflow Dispatch Save new view None edit Dispatch (Default) edit ART DEPT edit…" at bounding box center [600, 331] width 1200 height 549
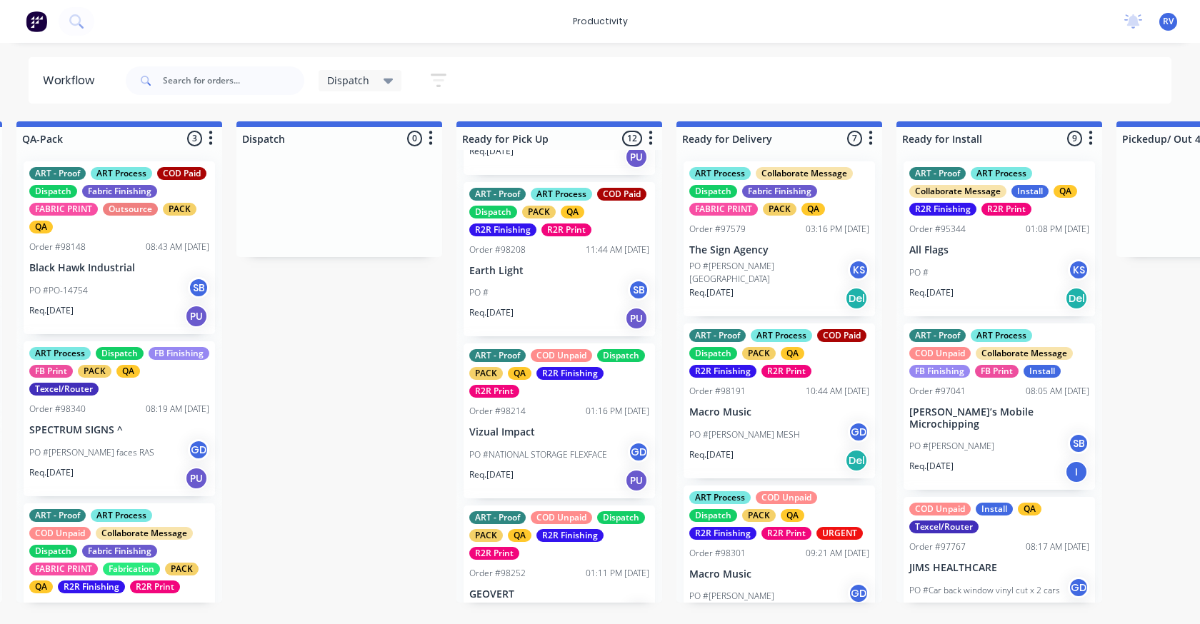
click at [750, 244] on p "The Sign Agency" at bounding box center [779, 250] width 180 height 12
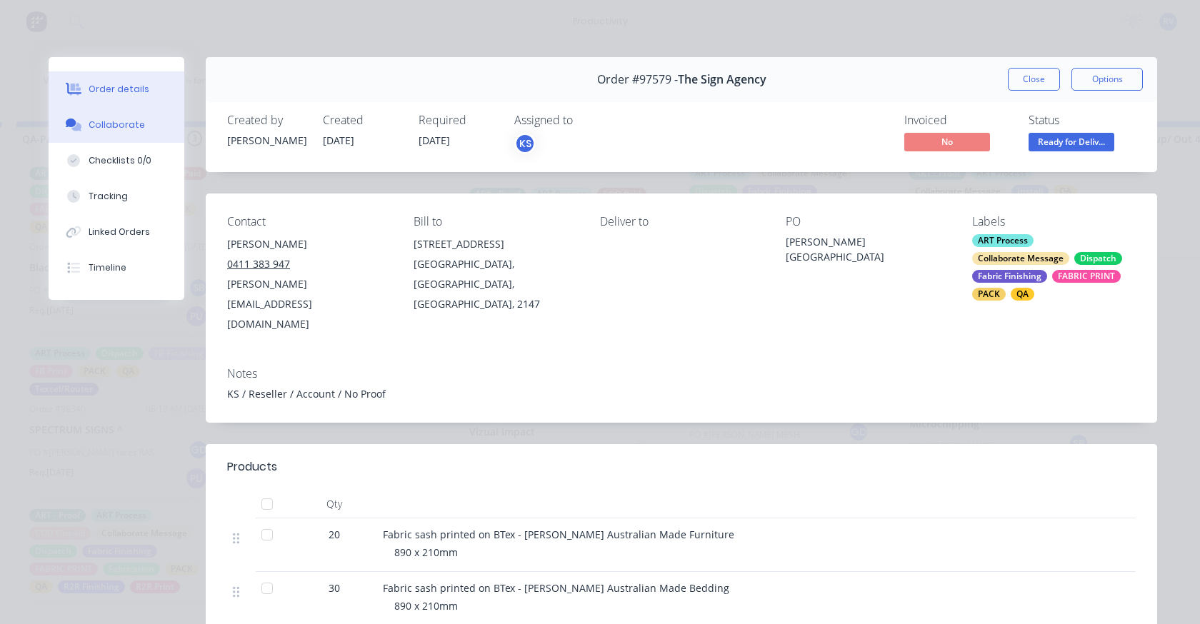
click at [127, 126] on div "Collaborate" at bounding box center [117, 125] width 56 height 13
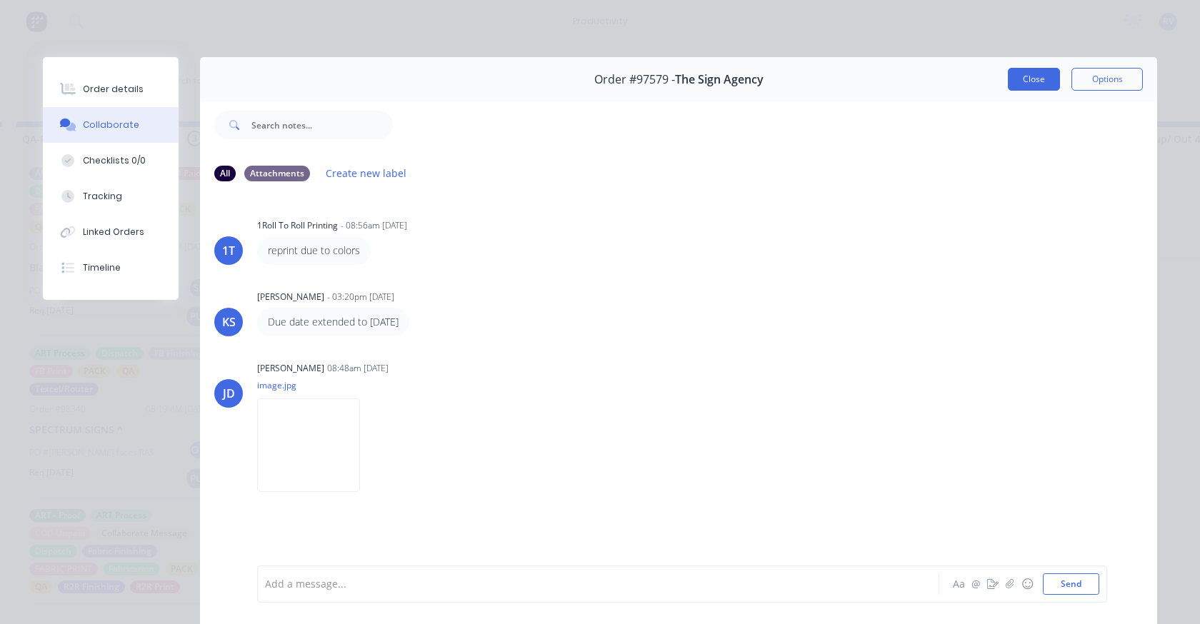
click at [1021, 74] on button "Close" at bounding box center [1034, 79] width 52 height 23
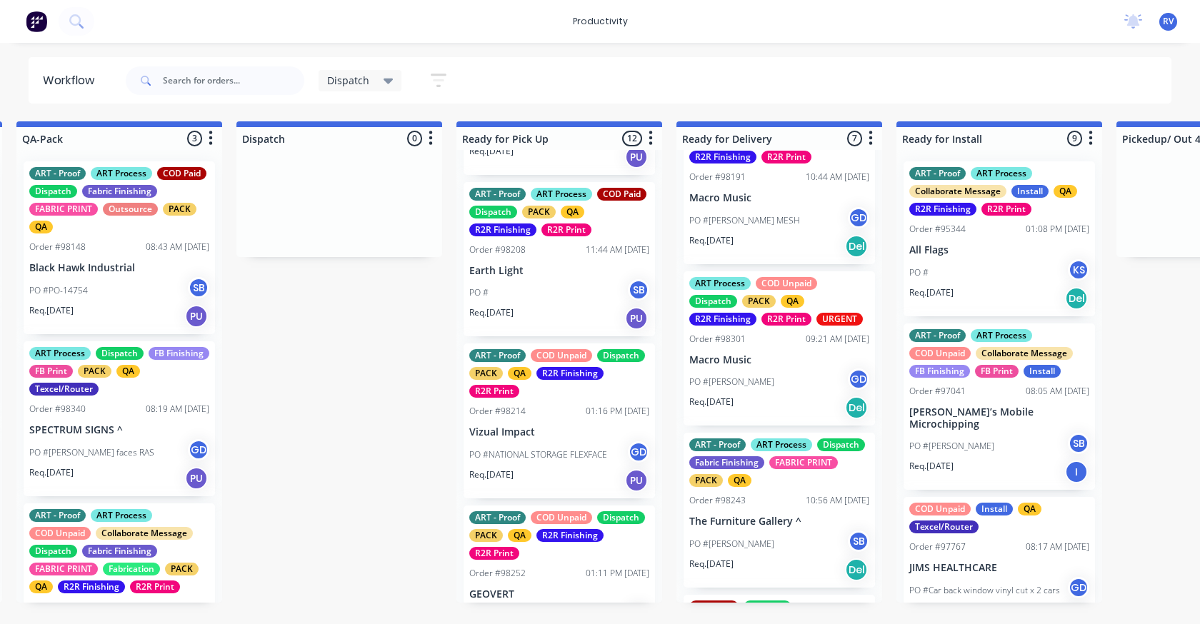
scroll to position [357, 0]
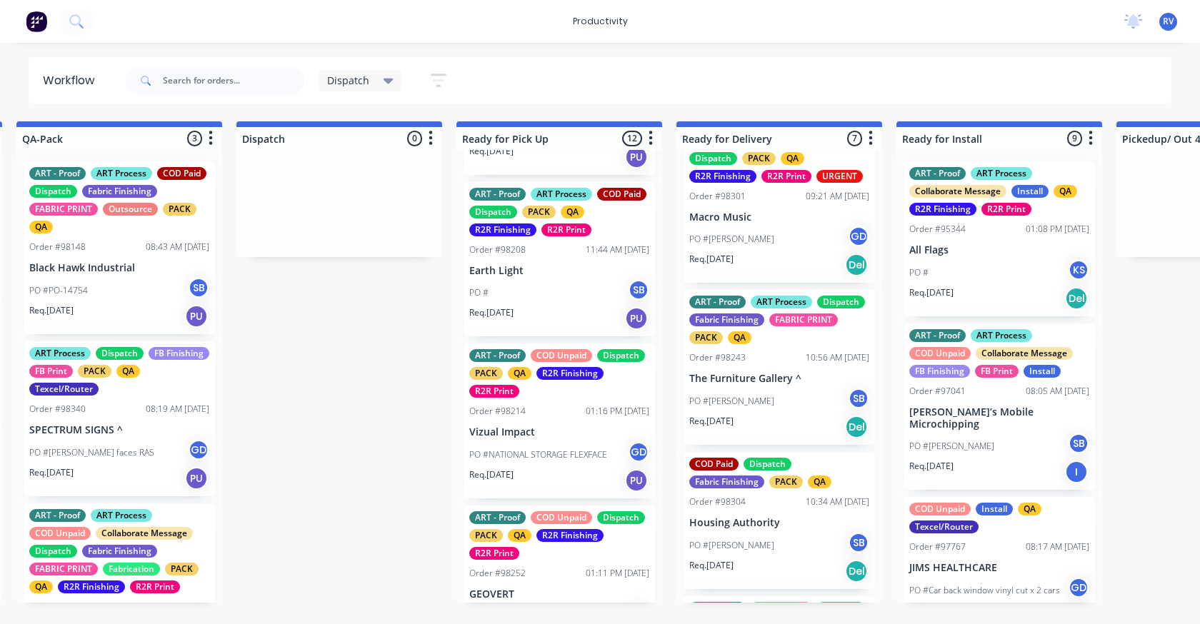
click at [758, 361] on div "Order #98243 10:56 AM [DATE]" at bounding box center [779, 357] width 180 height 13
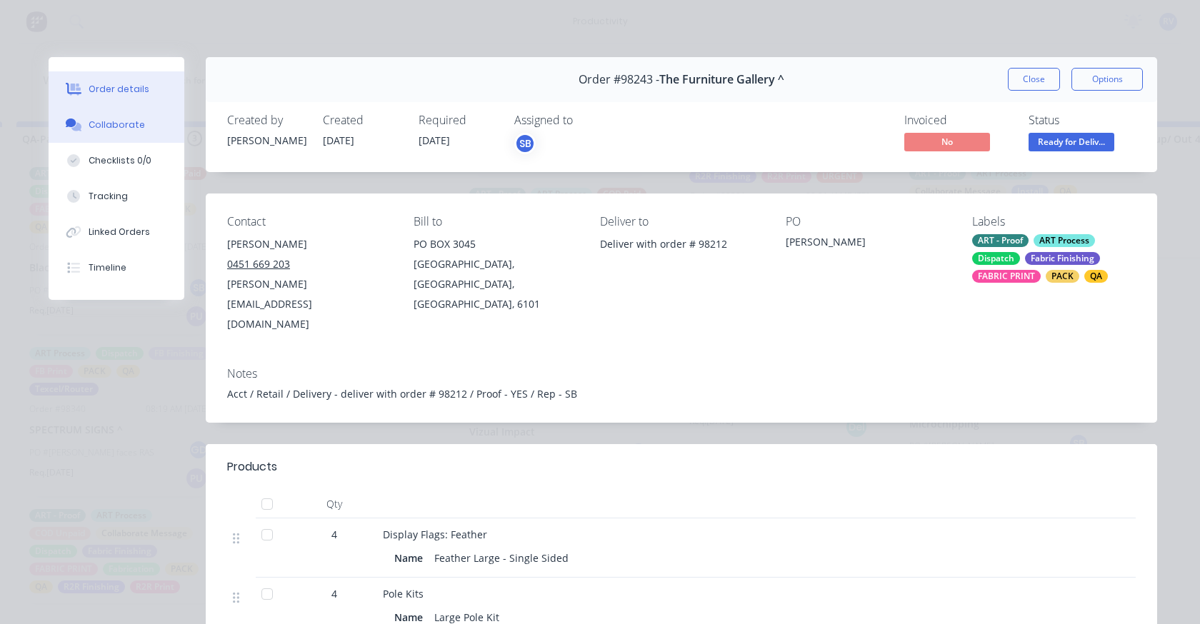
click at [109, 133] on button "Collaborate" at bounding box center [117, 125] width 136 height 36
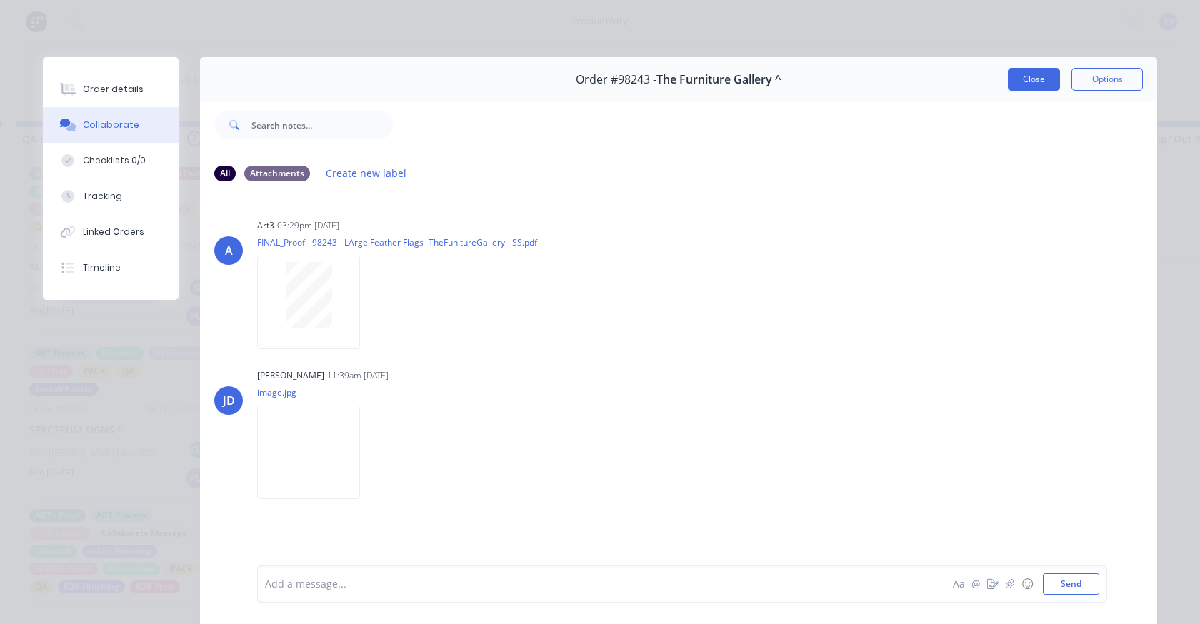
click at [1015, 90] on button "Close" at bounding box center [1034, 79] width 52 height 23
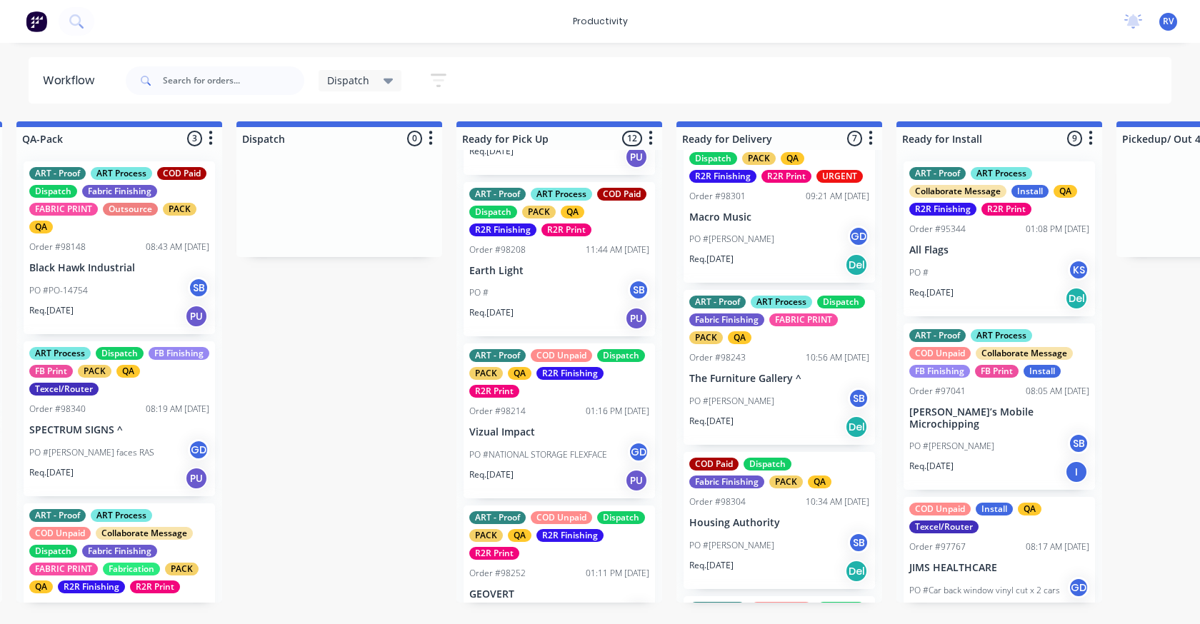
click at [388, 76] on icon at bounding box center [388, 81] width 10 height 16
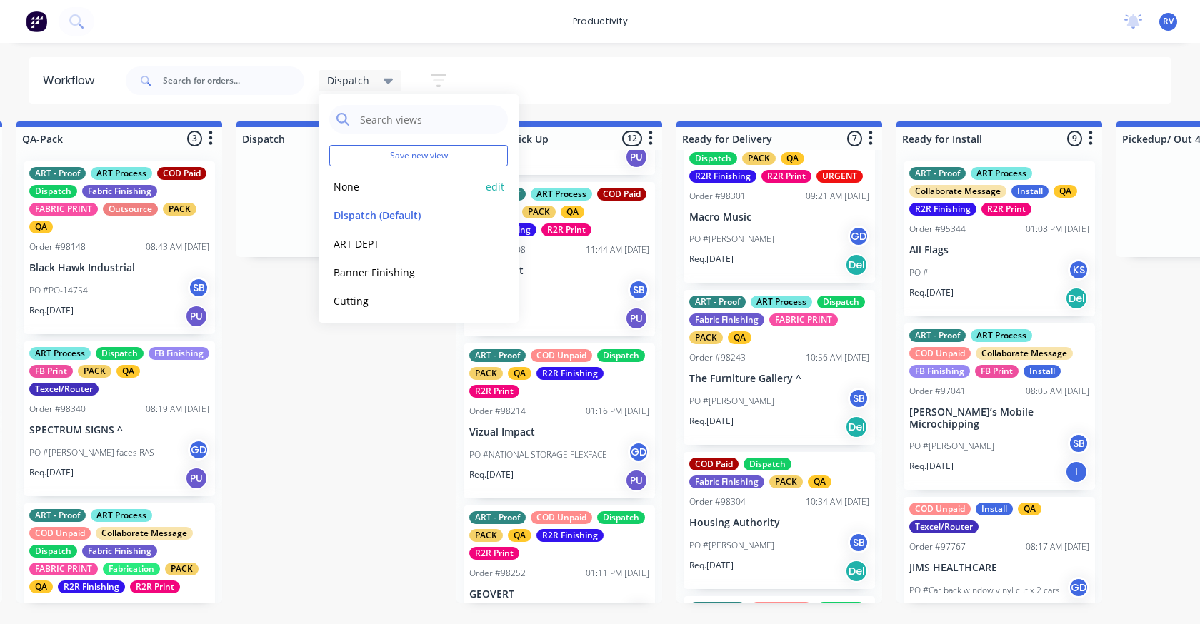
click at [348, 183] on button "None" at bounding box center [405, 187] width 152 height 16
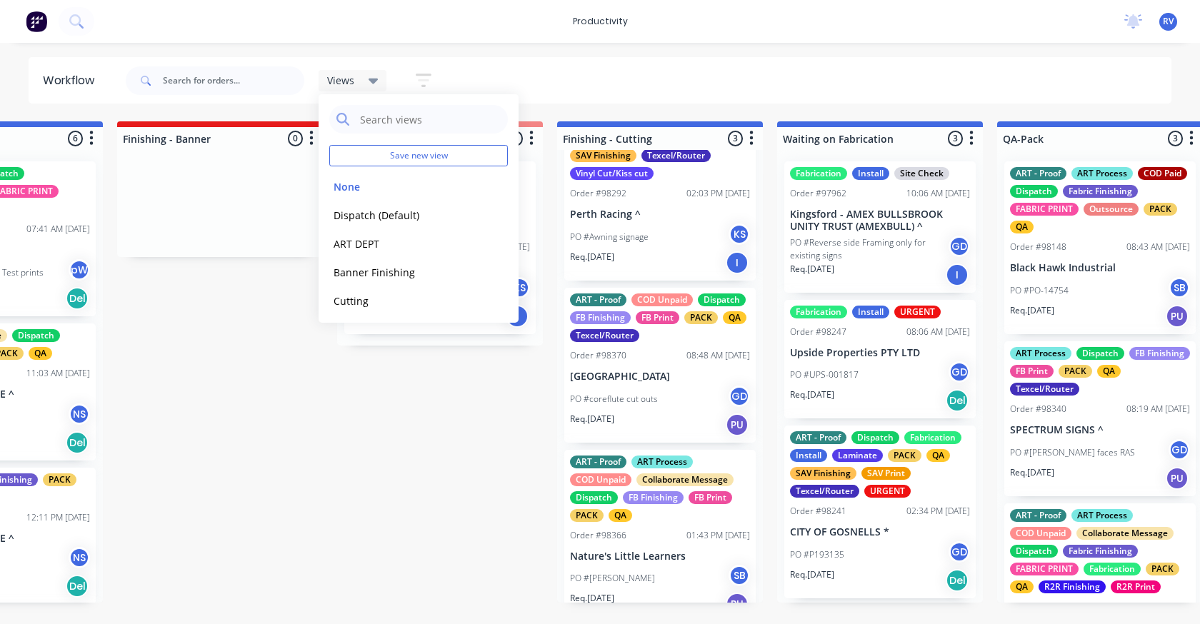
scroll to position [91, 0]
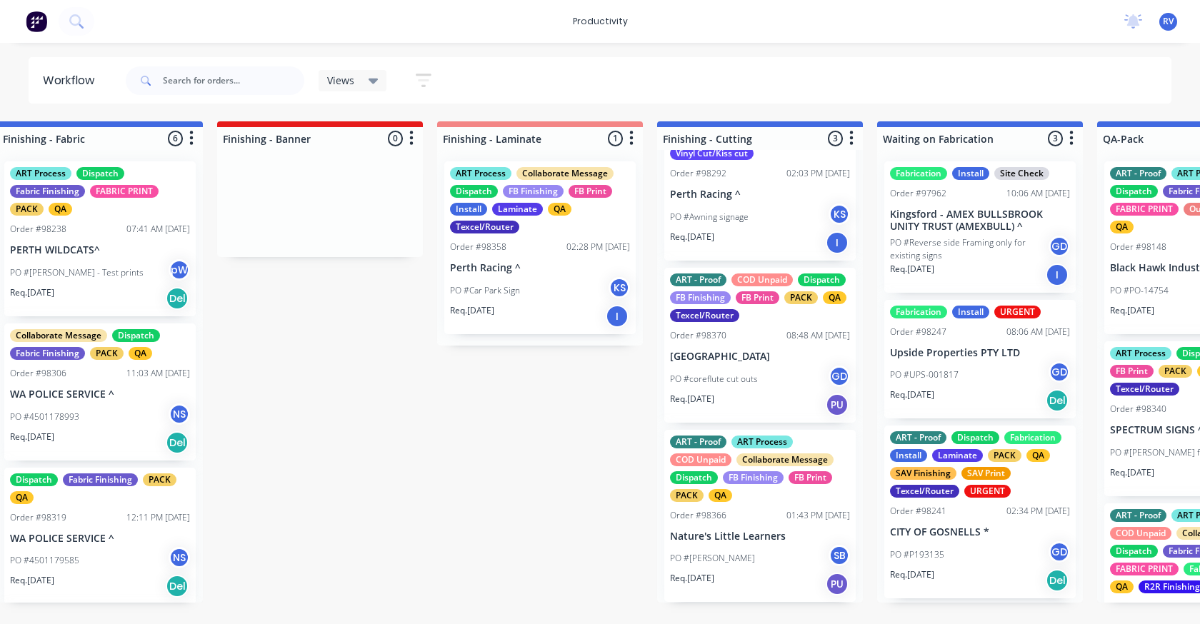
scroll to position [0, 2627]
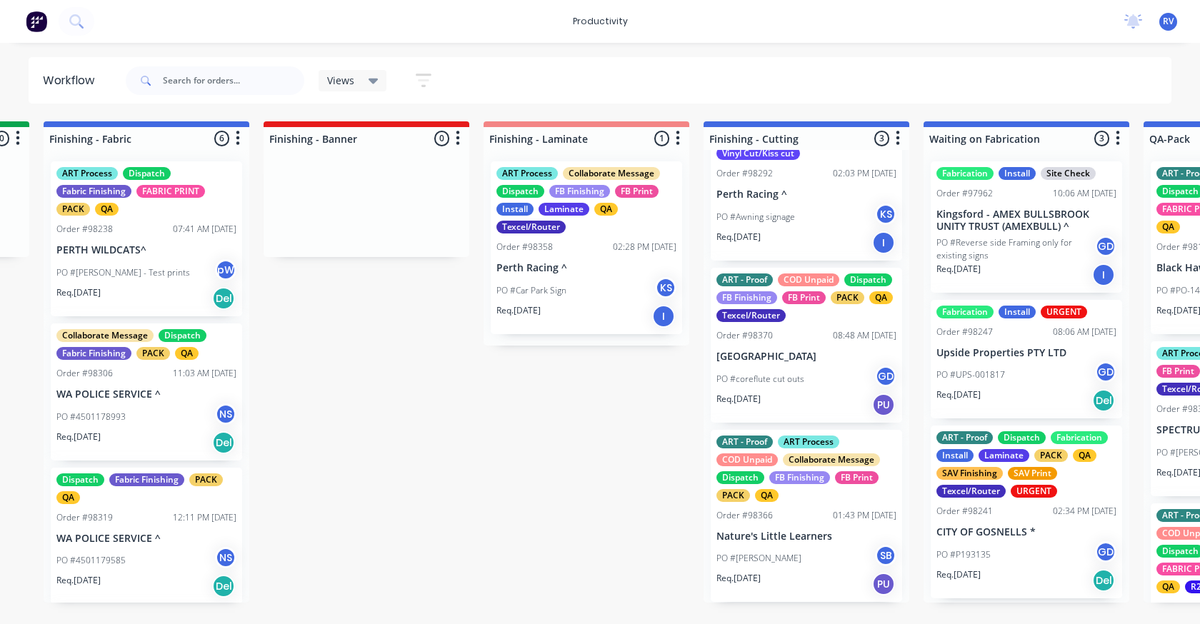
click at [553, 286] on p "PO #Car Park Sign" at bounding box center [531, 290] width 70 height 13
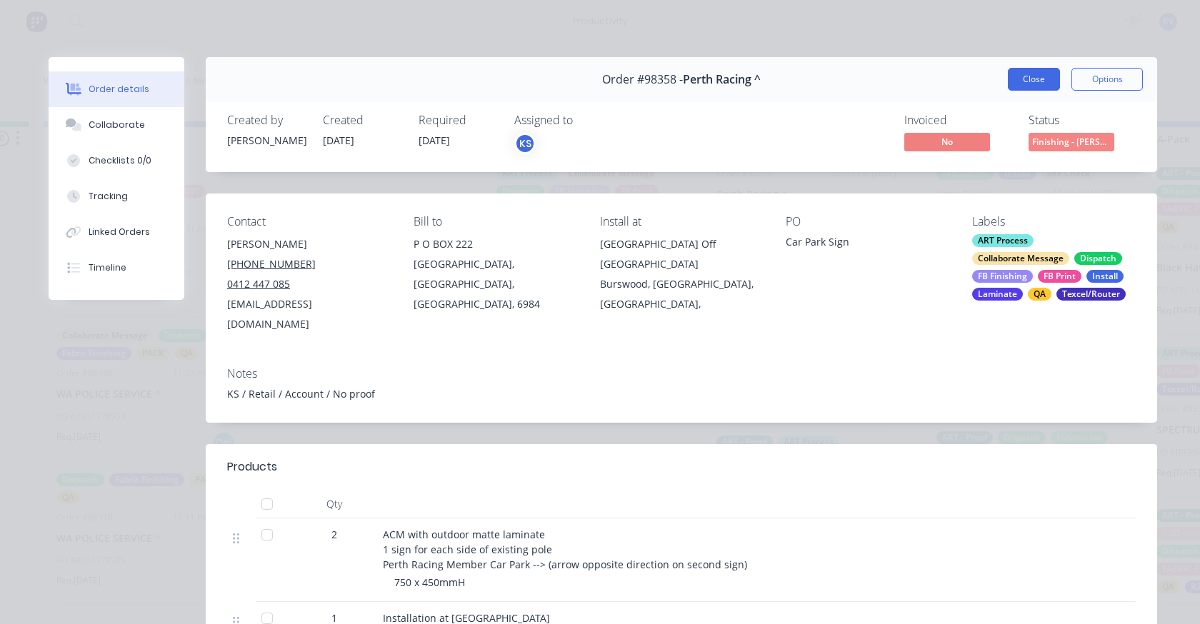
click at [1031, 87] on button "Close" at bounding box center [1034, 79] width 52 height 23
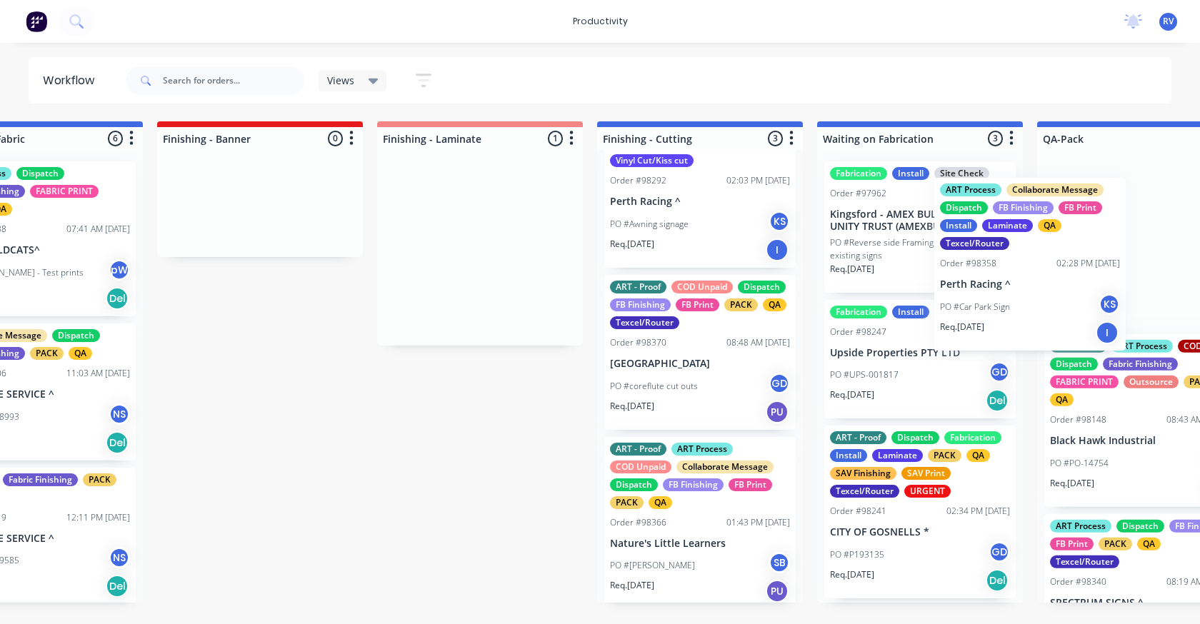
scroll to position [0, 2823]
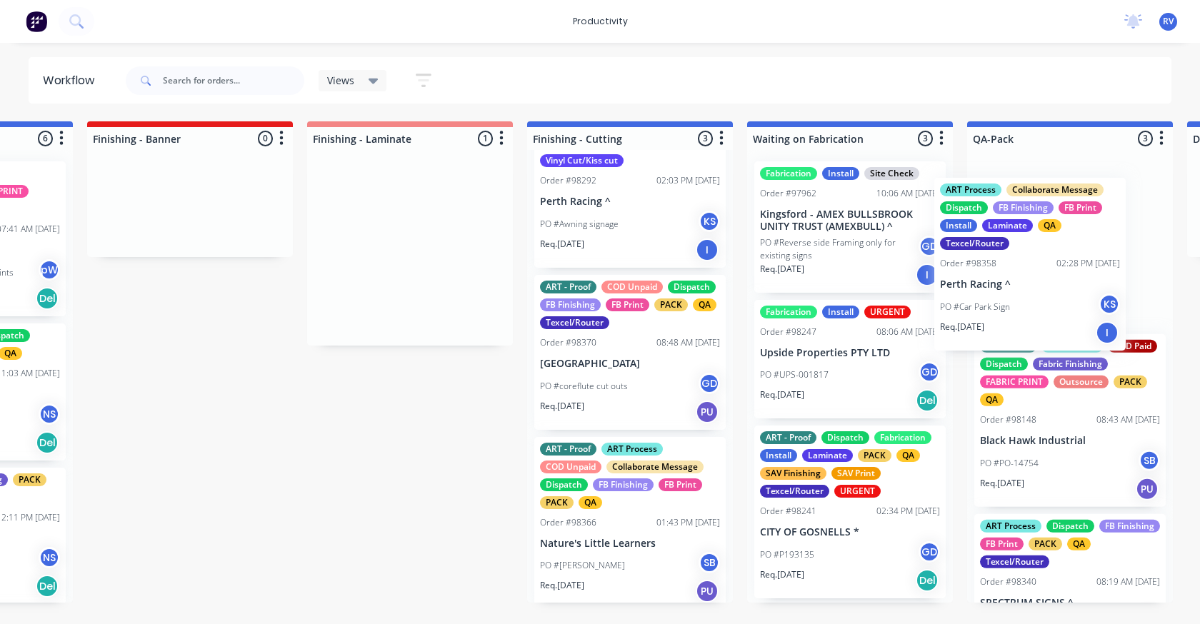
drag, startPoint x: 547, startPoint y: 267, endPoint x: 996, endPoint y: 281, distance: 448.7
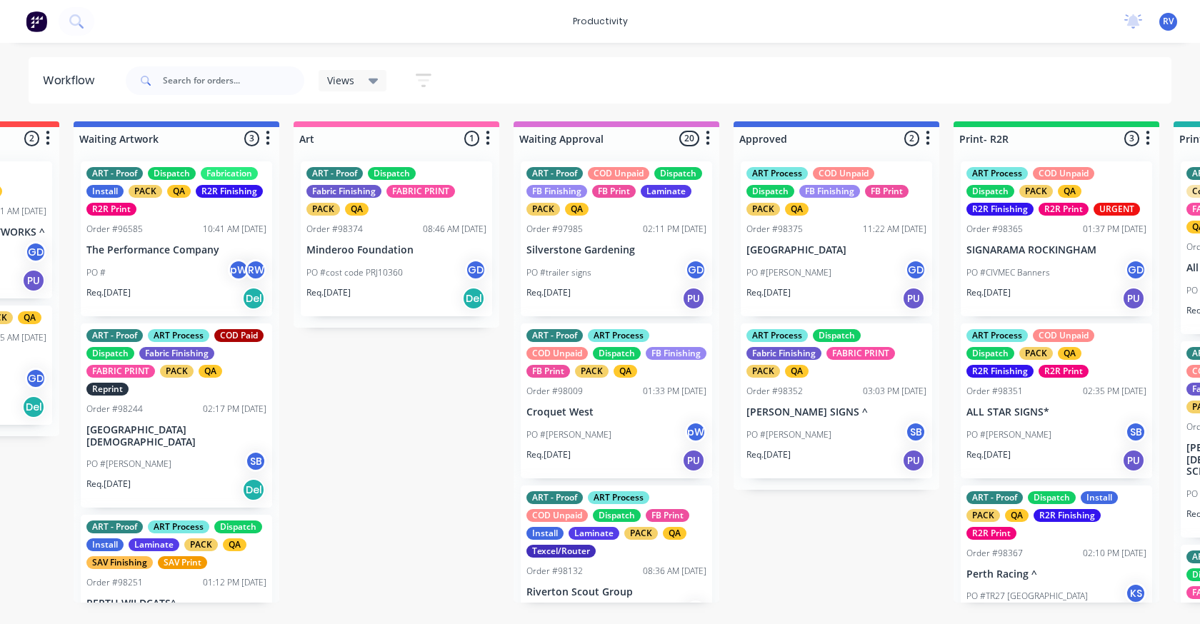
scroll to position [0, 783]
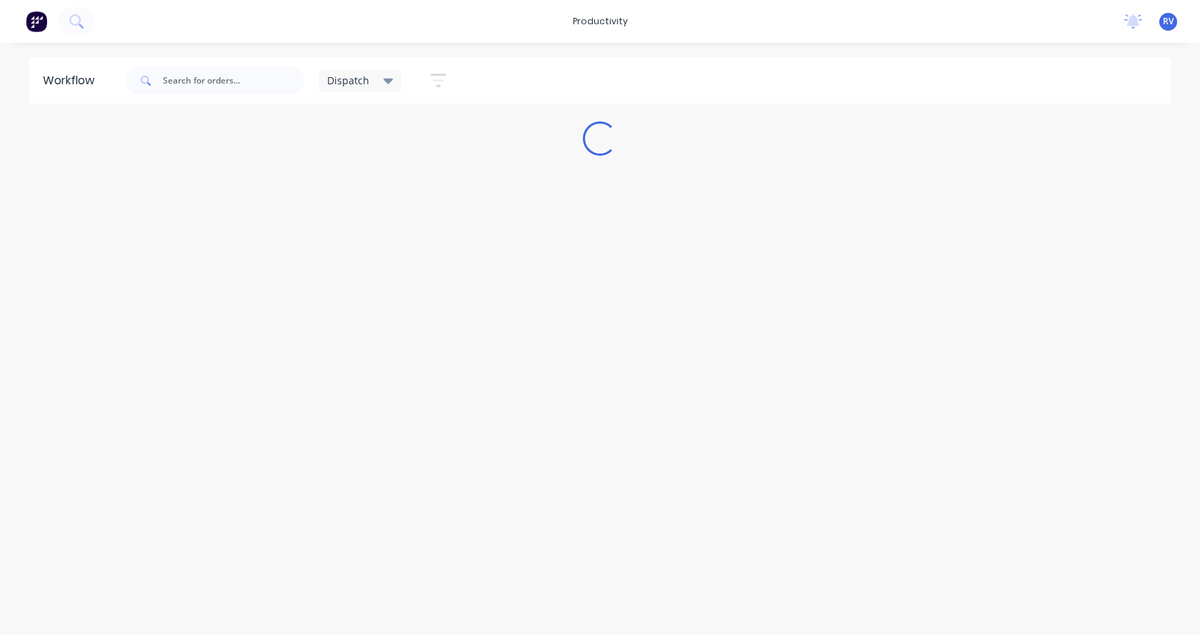
click at [388, 78] on icon at bounding box center [388, 81] width 10 height 16
click at [352, 179] on button "None" at bounding box center [405, 187] width 152 height 16
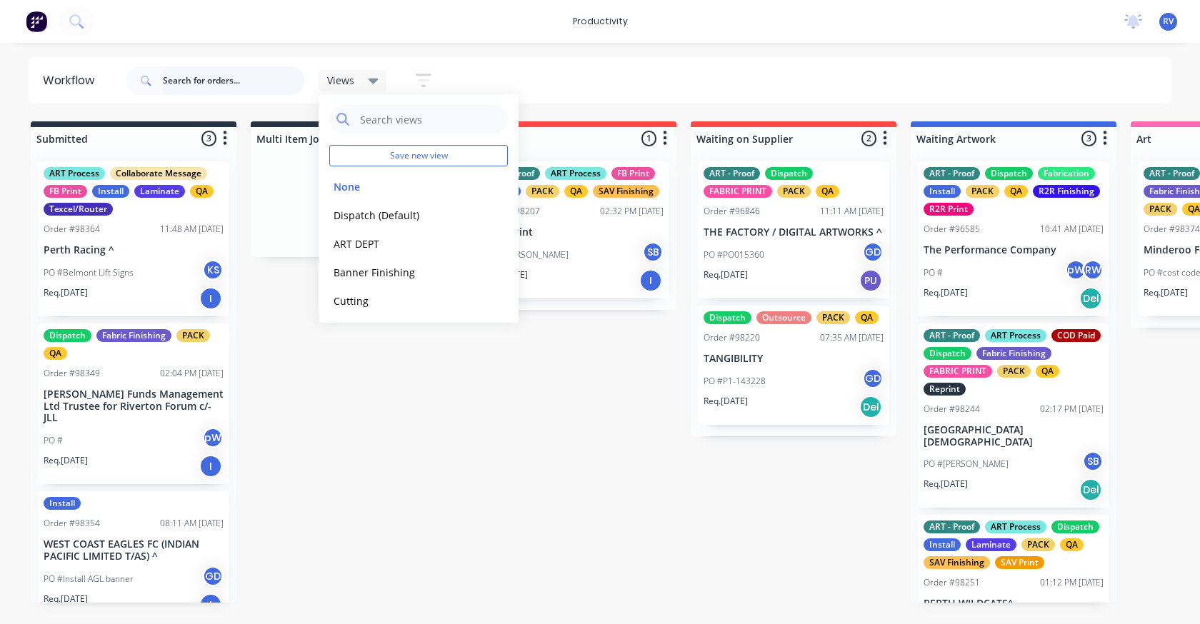
click at [194, 76] on input "text" at bounding box center [233, 80] width 141 height 29
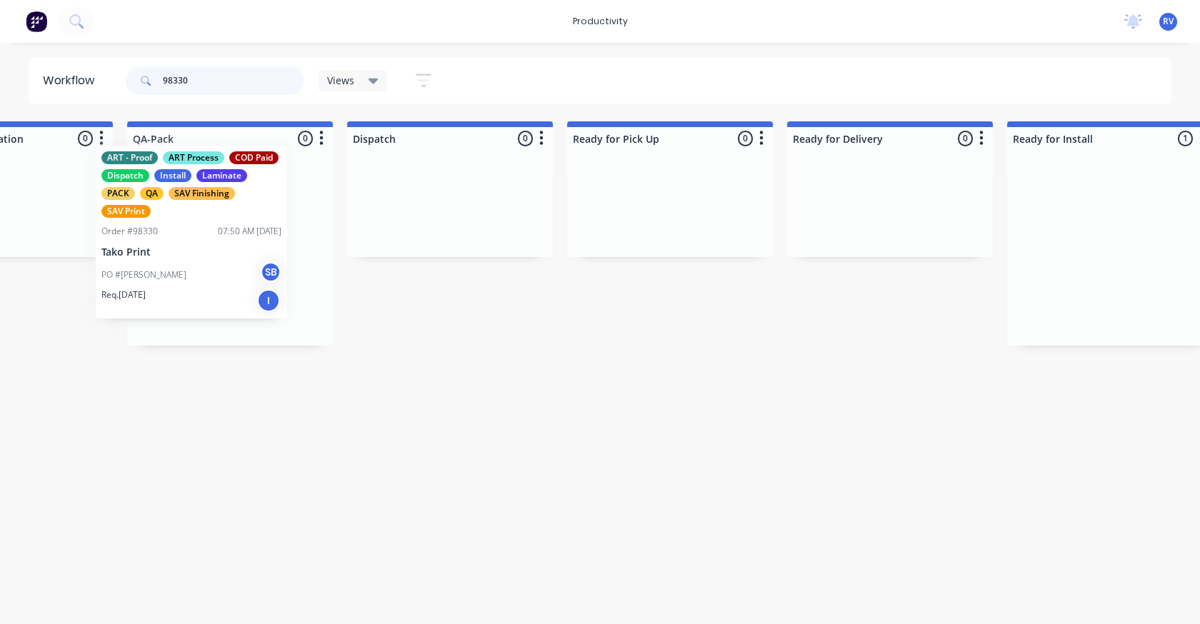
scroll to position [0, 3630]
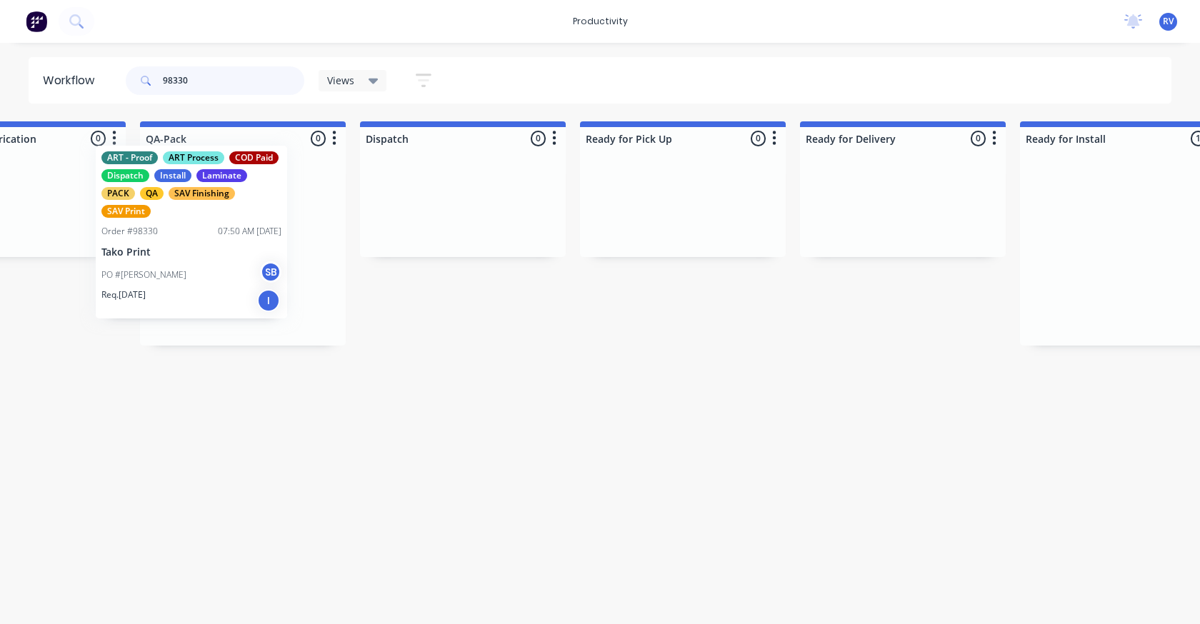
drag, startPoint x: 743, startPoint y: 257, endPoint x: 199, endPoint y: 229, distance: 545.6
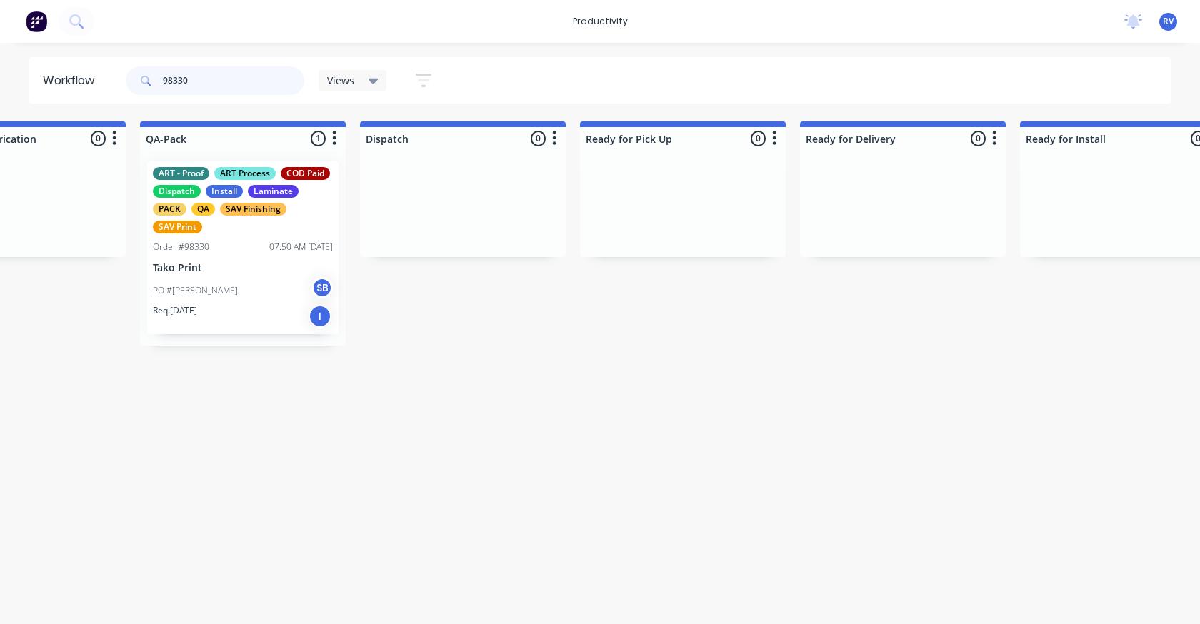
type input "98330"
click at [376, 81] on icon at bounding box center [373, 82] width 10 height 6
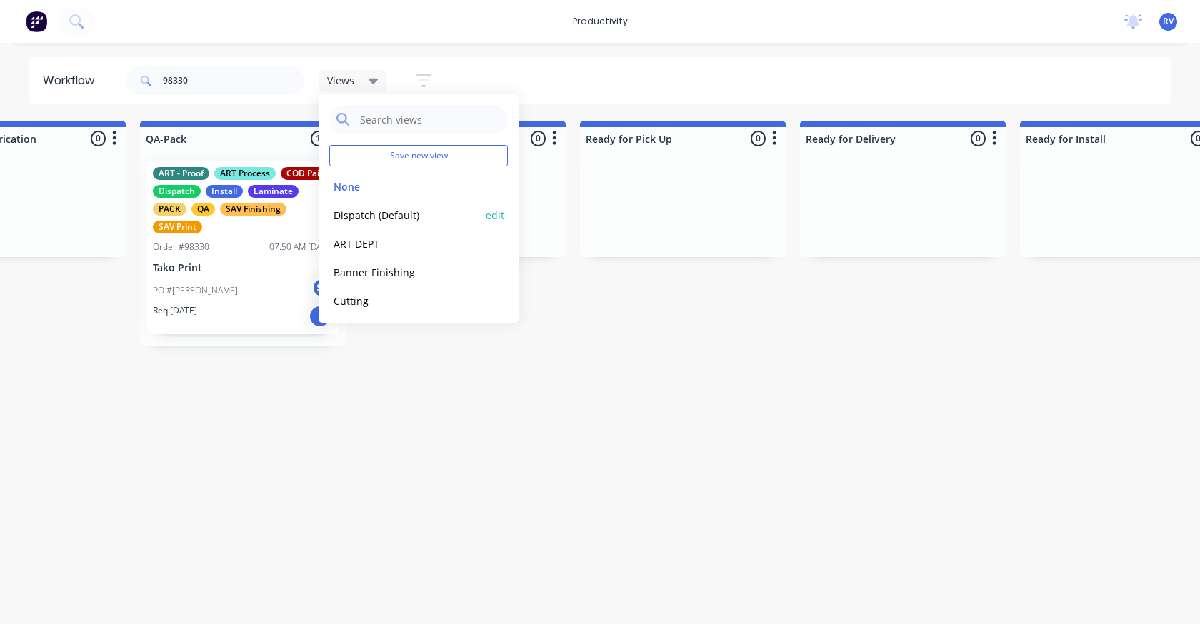
click at [351, 215] on button "Dispatch (Default)" at bounding box center [405, 215] width 152 height 16
